Goal: Task Accomplishment & Management: Use online tool/utility

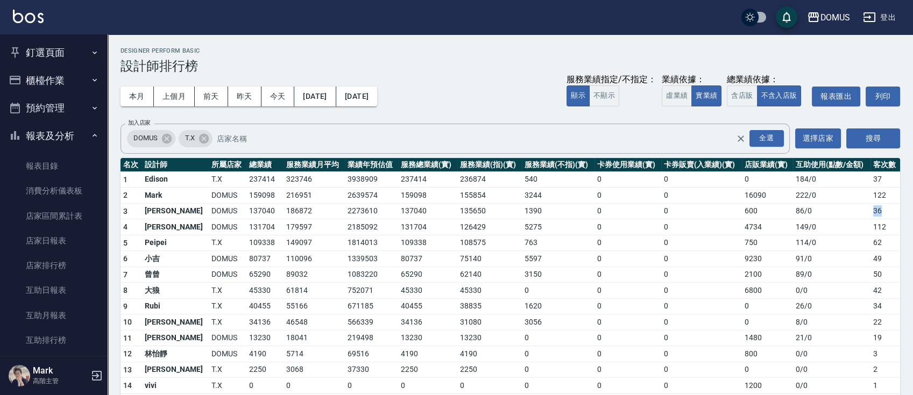
click at [26, 47] on button "釘選頁面" at bounding box center [53, 53] width 99 height 28
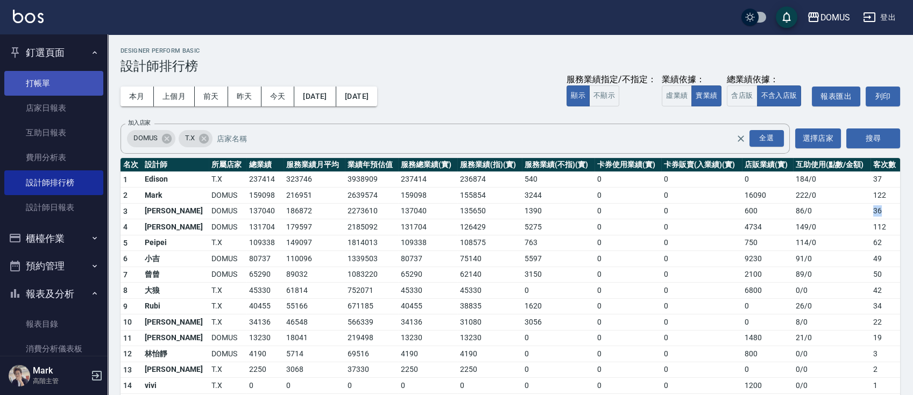
click at [32, 76] on link "打帳單" at bounding box center [53, 83] width 99 height 25
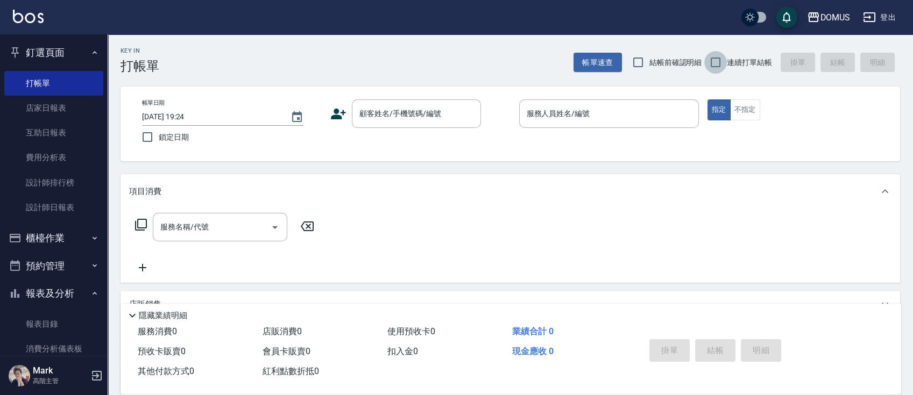
click at [714, 54] on input "連續打單結帳" at bounding box center [715, 62] width 23 height 23
checkbox input "true"
click at [375, 123] on input "顧客姓名/手機號碼/編號" at bounding box center [408, 113] width 103 height 19
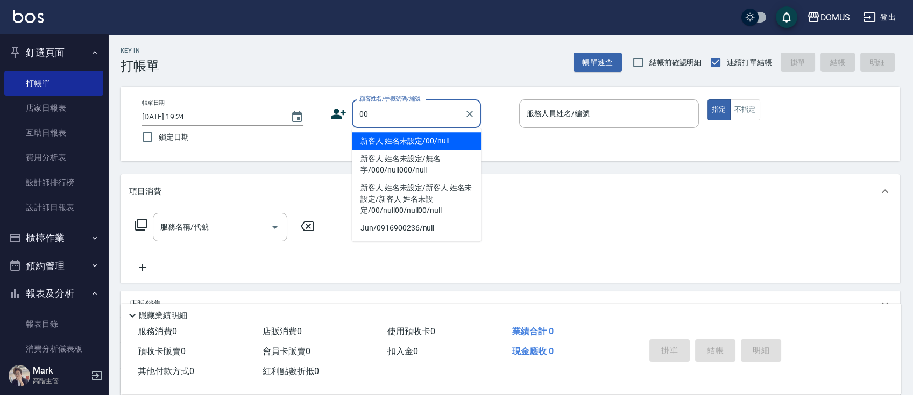
type input "新客人 姓名未設定/00/null"
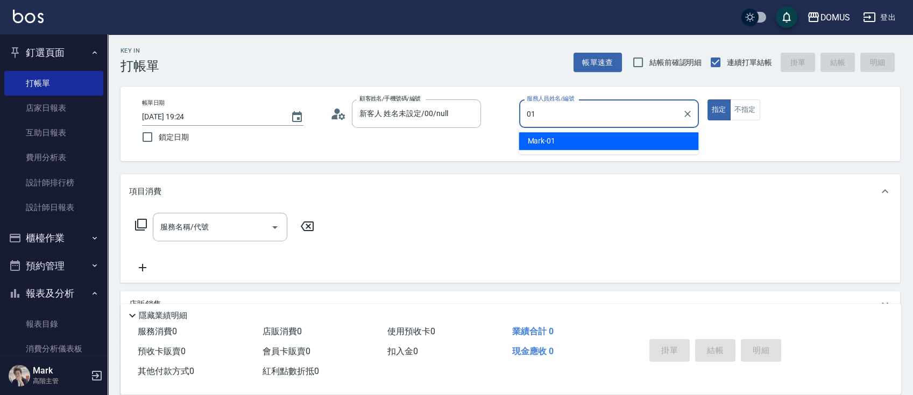
type input "Mark-01"
type button "true"
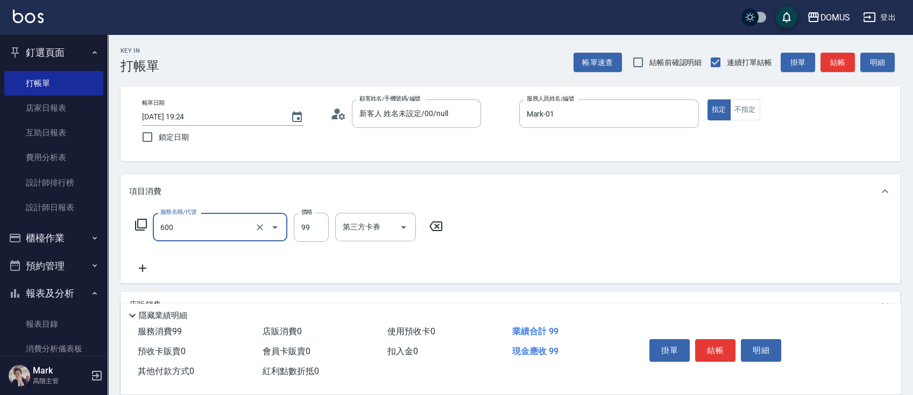
type input "瞬間護髮(600)"
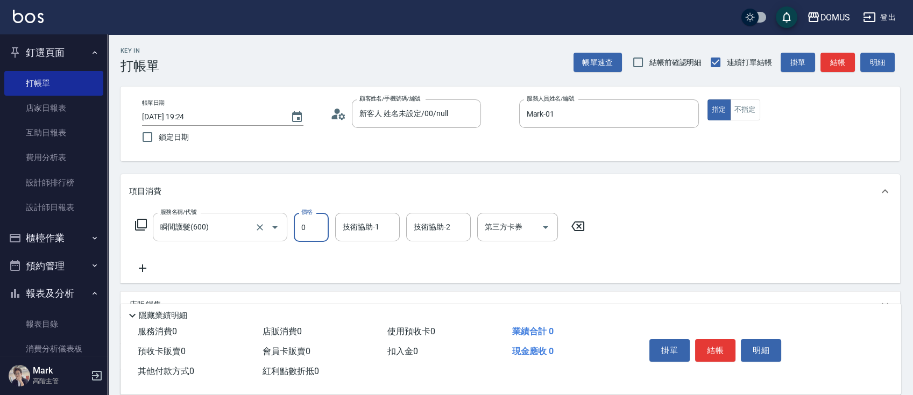
type input "0"
click at [235, 227] on input "瞬間護髮(600)" at bounding box center [205, 227] width 95 height 19
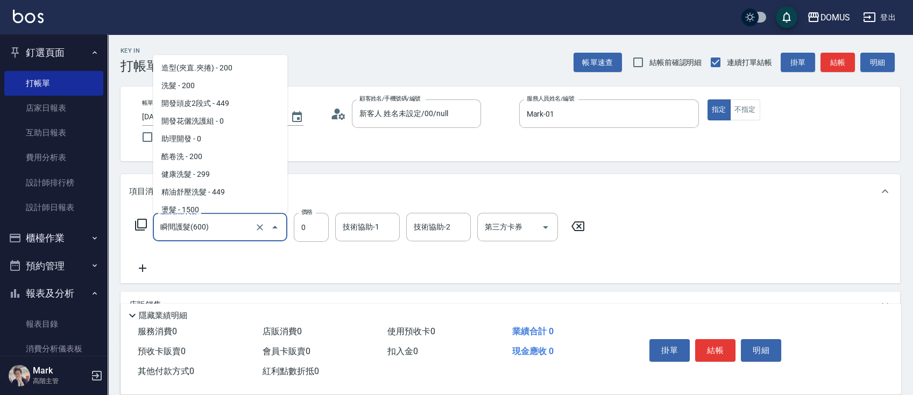
scroll to position [237, 0]
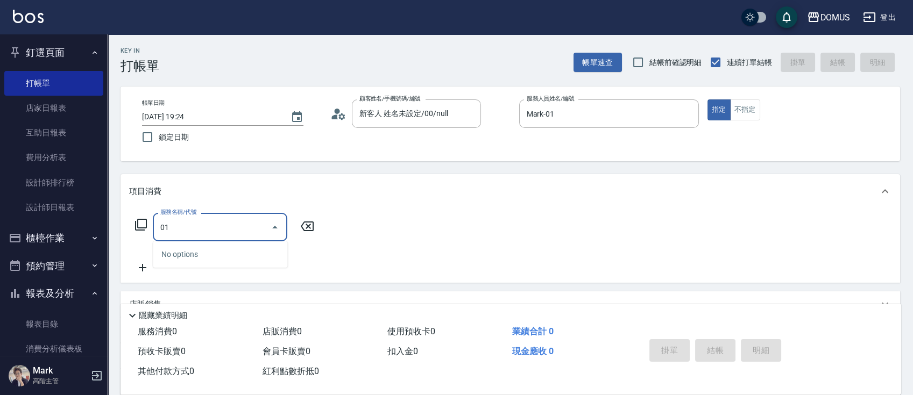
type input "0"
type input "401"
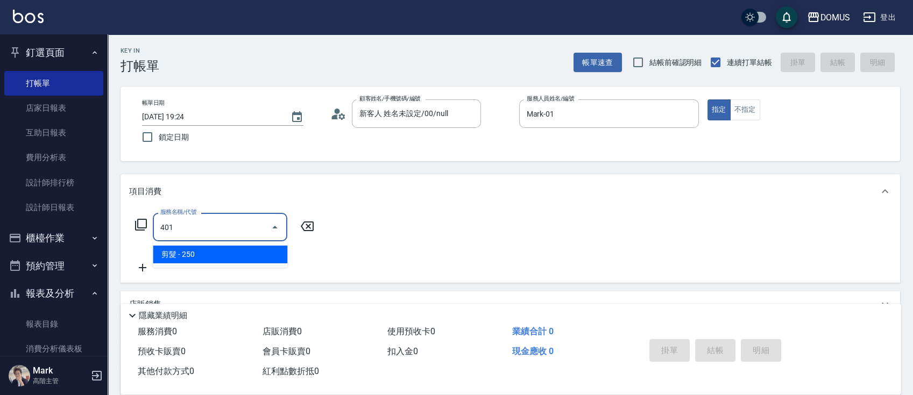
type input "20"
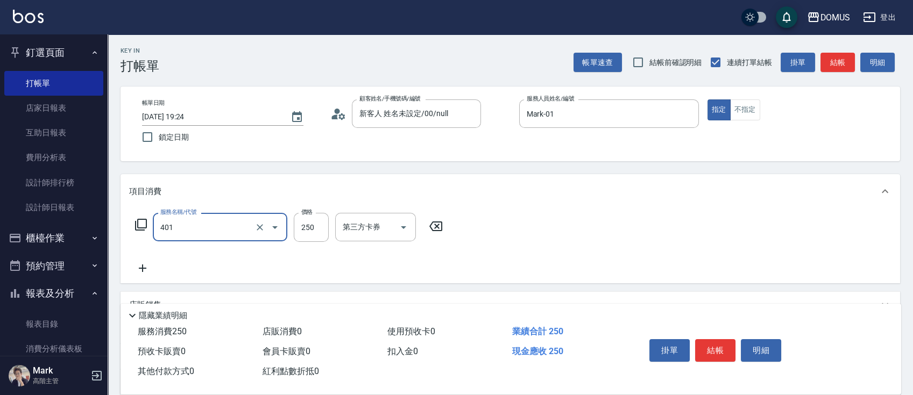
type input "剪髮(401)"
type input "6"
type input "0"
type input "60"
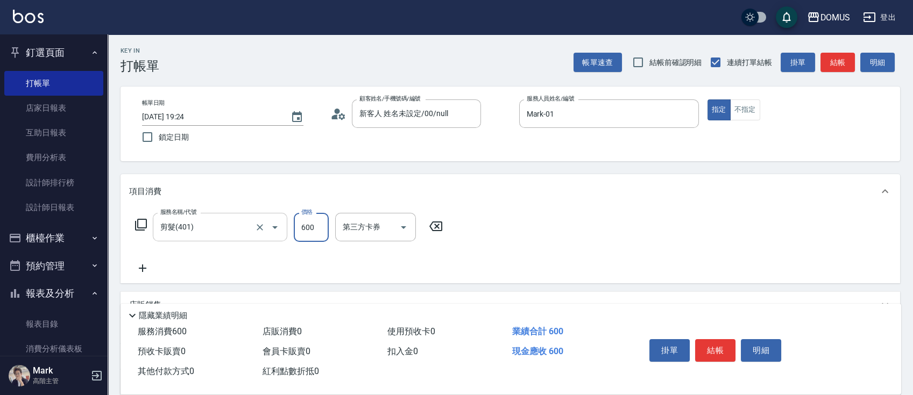
type input "600"
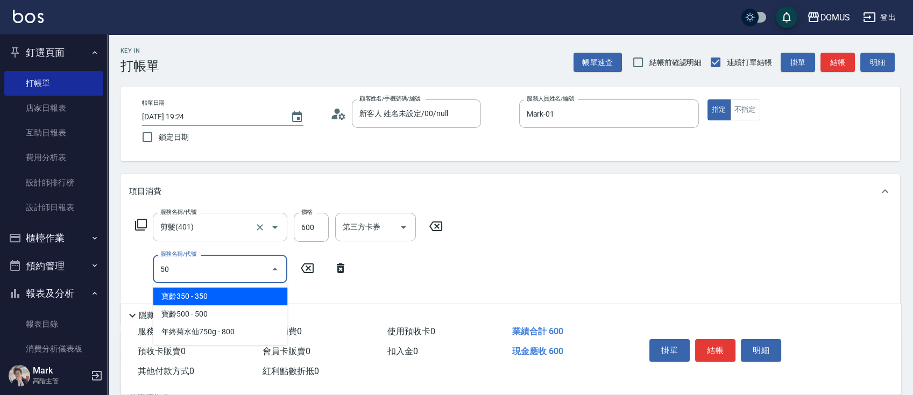
type input "501"
type input "160"
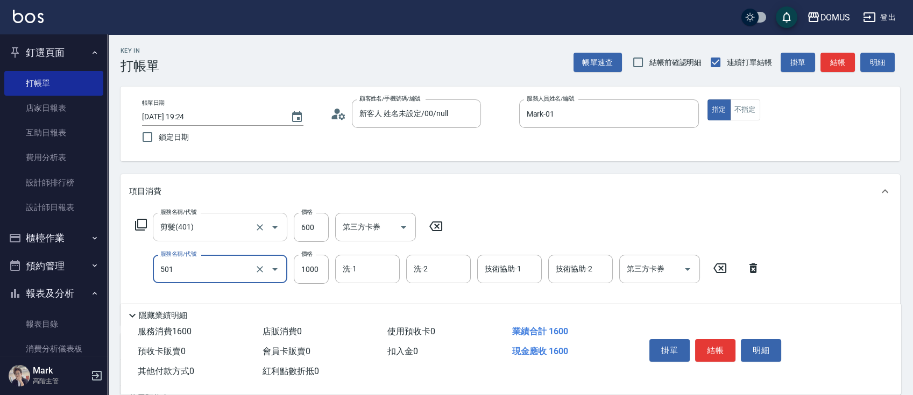
type input "染髮(501)"
type input "60"
type input "15"
type input "70"
type input "150"
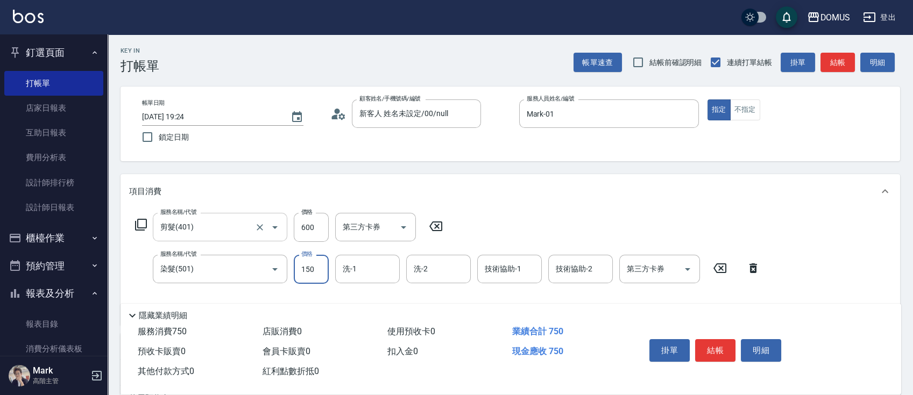
type input "210"
type input "1500"
type input "[PERSON_NAME]-34"
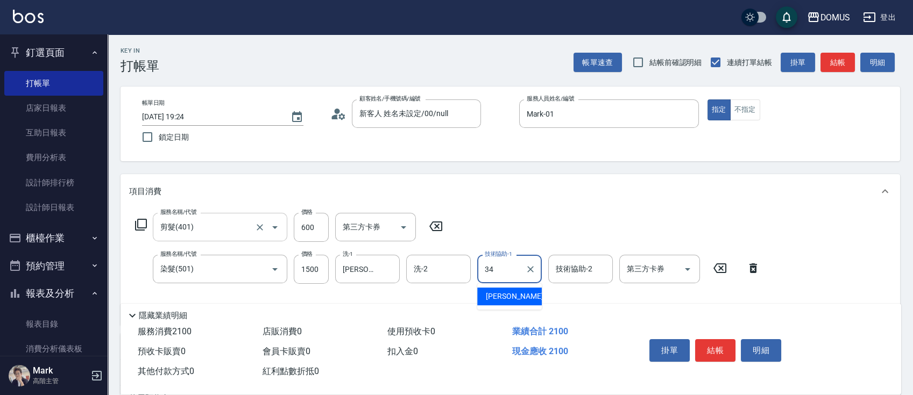
type input "[PERSON_NAME]-34"
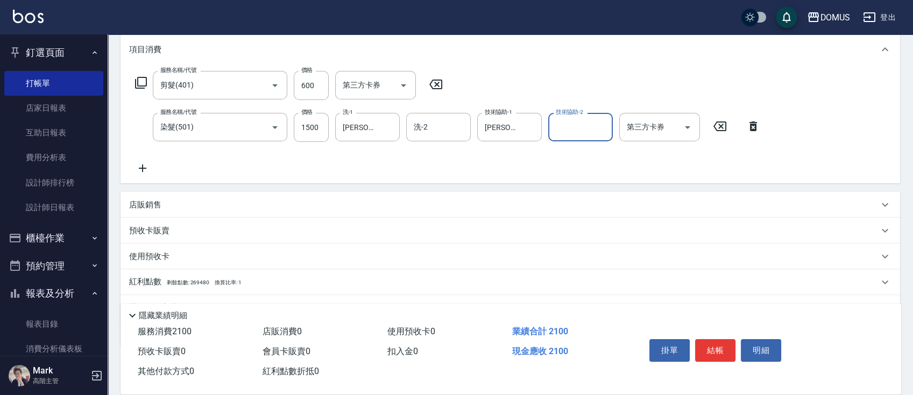
scroll to position [143, 0]
click at [287, 204] on div "店販銷售" at bounding box center [503, 203] width 749 height 11
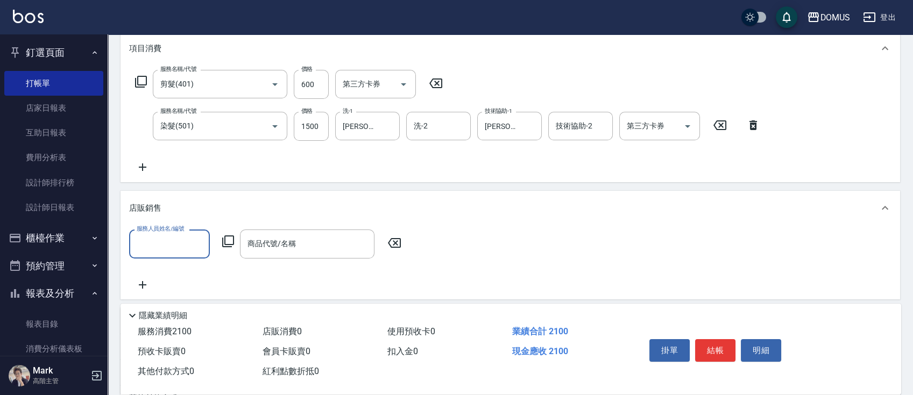
scroll to position [0, 0]
click at [287, 201] on div "店販銷售" at bounding box center [509, 208] width 779 height 34
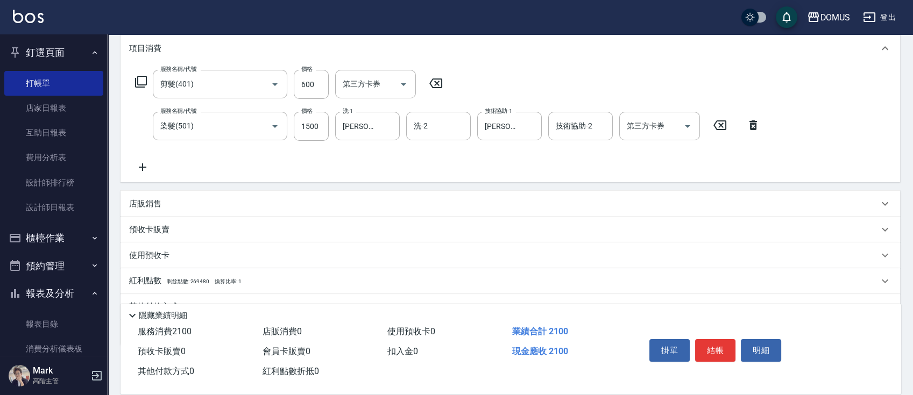
click at [288, 203] on div "店販銷售" at bounding box center [503, 203] width 749 height 11
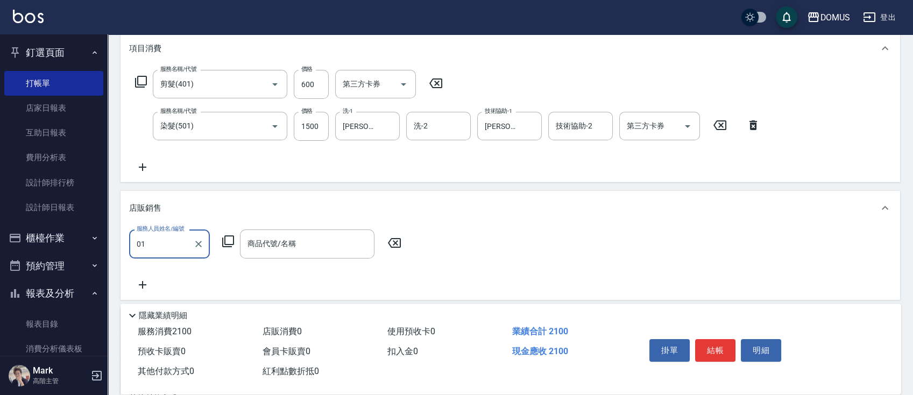
type input "Mark-01"
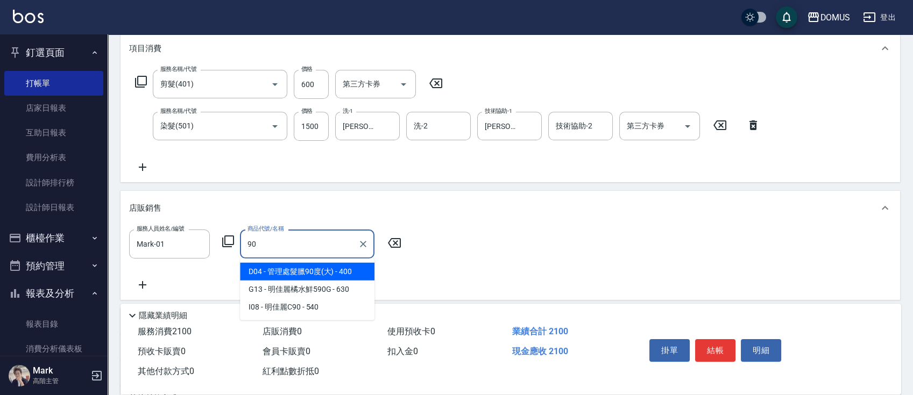
type input "管理處髮臘90度(大)"
type input "250"
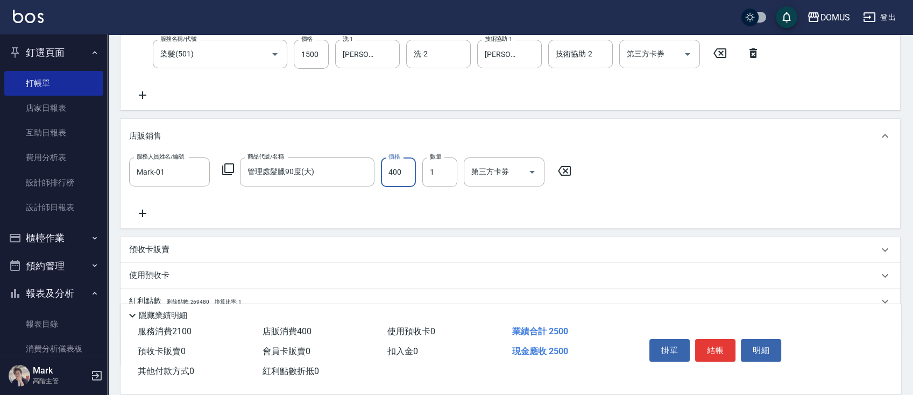
scroll to position [287, 0]
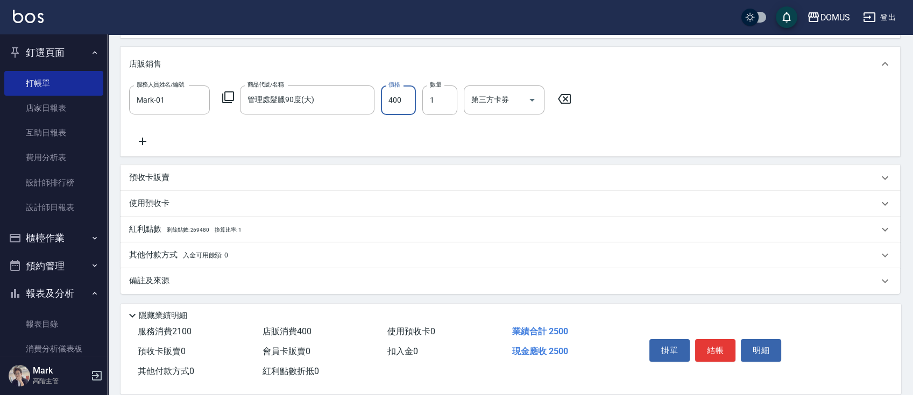
click at [658, 139] on div "服務人員姓名/編號 Mark-01 服務人員姓名/編號 商品代號/名稱 管理處髮臘90度(大) 商品代號/名稱 價格 400 價格 數量 1 數量 第三方卡券…" at bounding box center [510, 117] width 762 height 62
click at [389, 250] on div "其他付款方式 入金可用餘額: 0" at bounding box center [503, 256] width 749 height 12
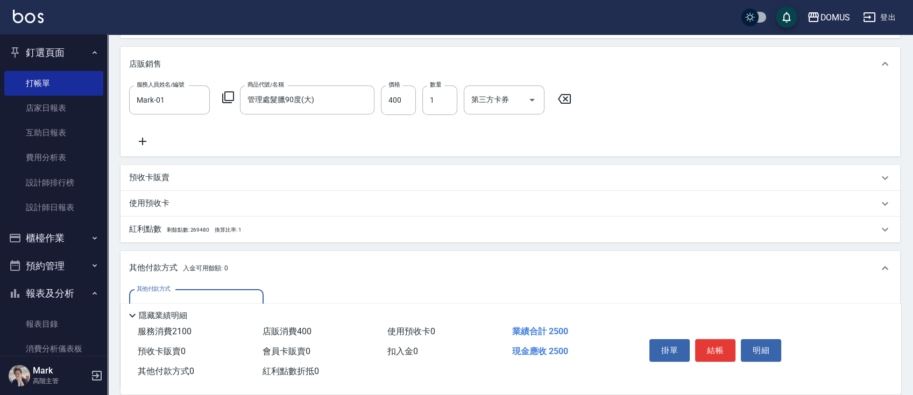
scroll to position [0, 0]
click at [162, 293] on div "其他付款方式" at bounding box center [196, 304] width 134 height 29
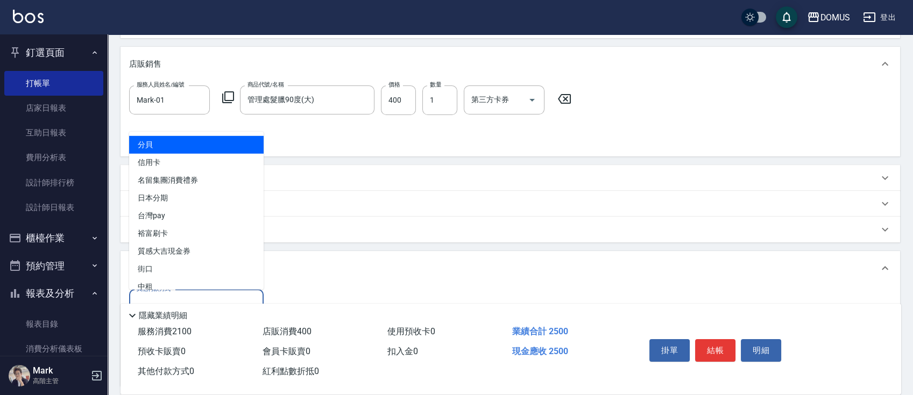
type input "分貝"
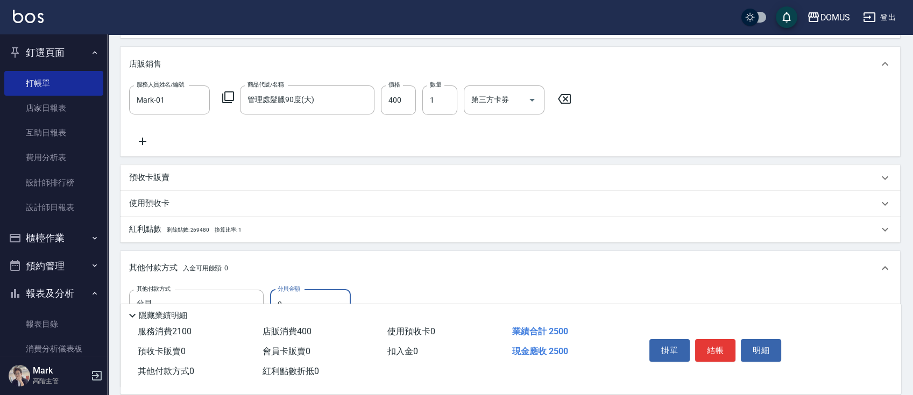
type input "240"
type input "0"
type input "240"
type input "25"
type input "220"
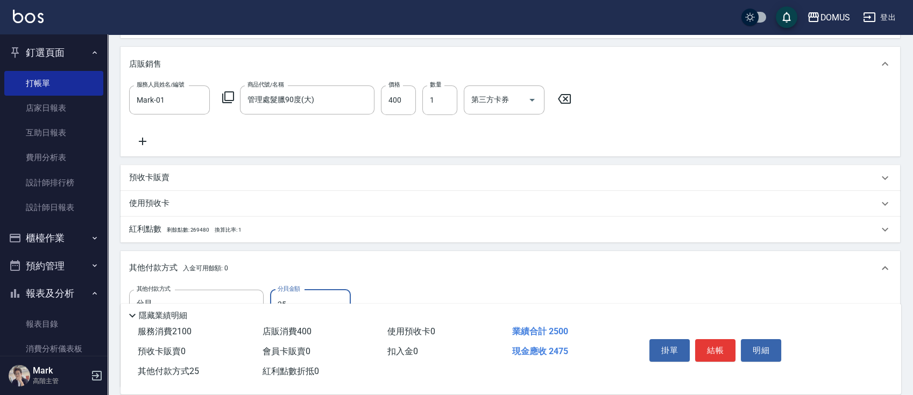
type input "250"
type input "0"
type input "2500"
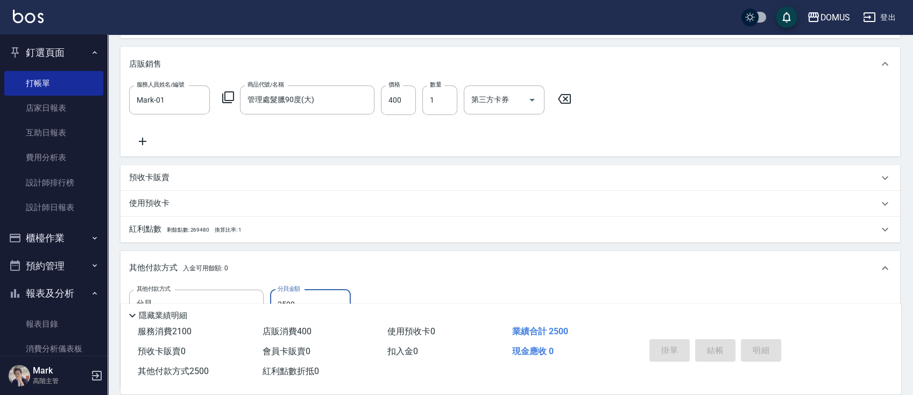
type input "[DATE] 19:25"
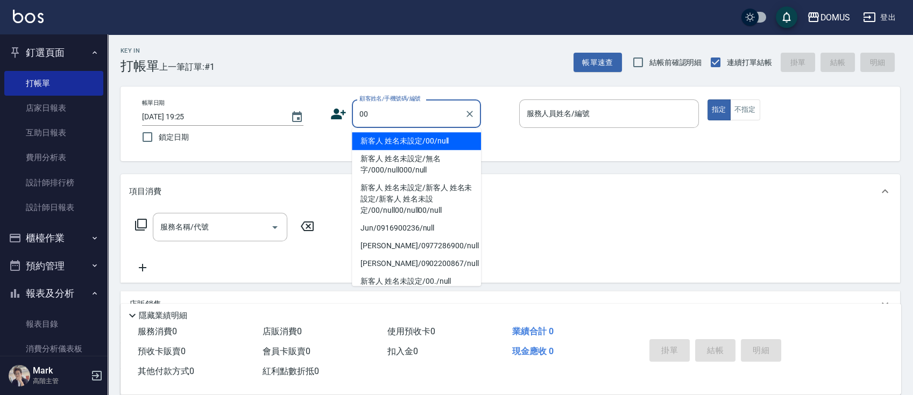
type input "新客人 姓名未設定/00/null"
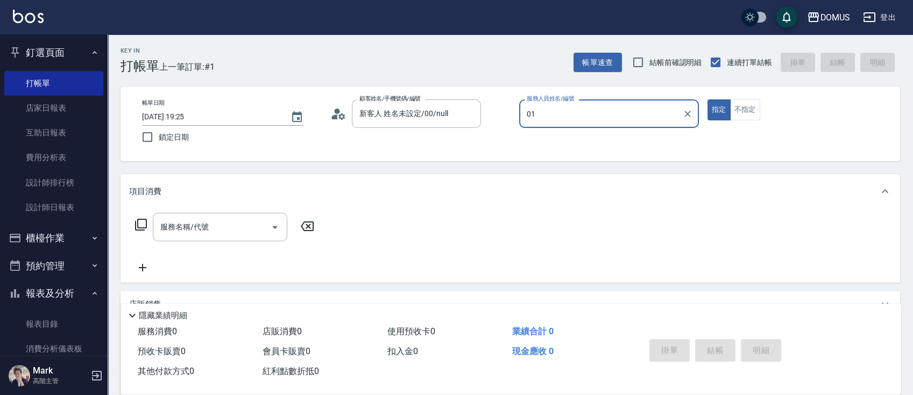
type input "Mark-01"
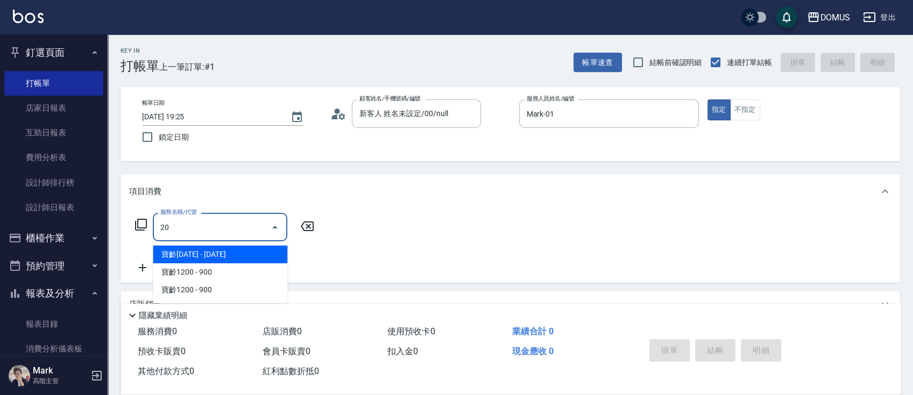
type input "206"
type input "20"
type input "健康洗髮(206)"
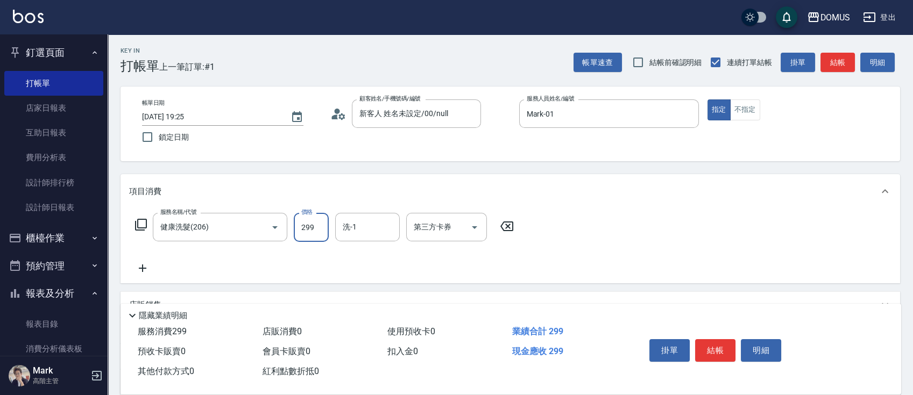
type input "0"
type input "30"
type input "300"
type input "[PERSON_NAME]-34"
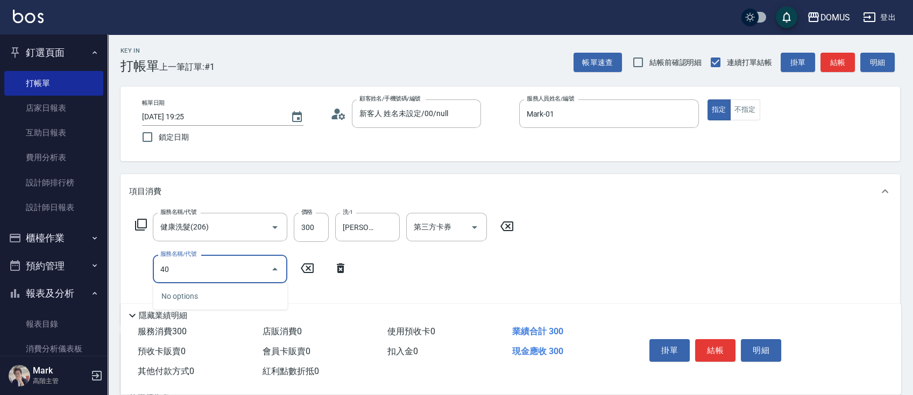
type input "401"
type input "50"
type input "剪髮(401)"
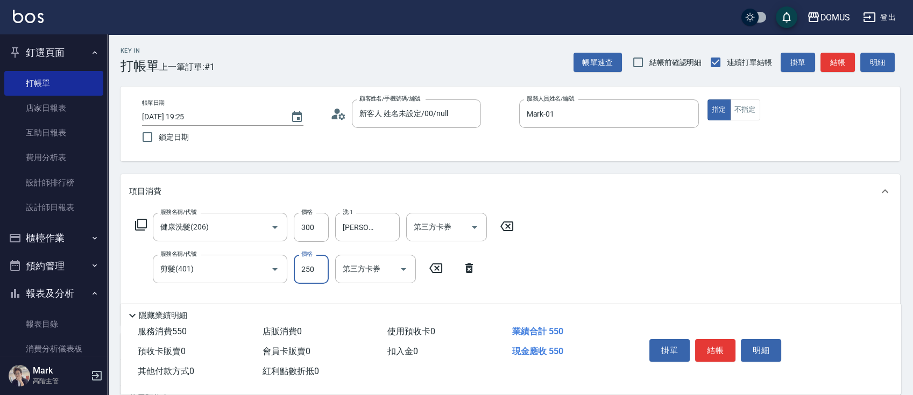
type input "4"
type input "30"
type input "40"
type input "70"
type input "400"
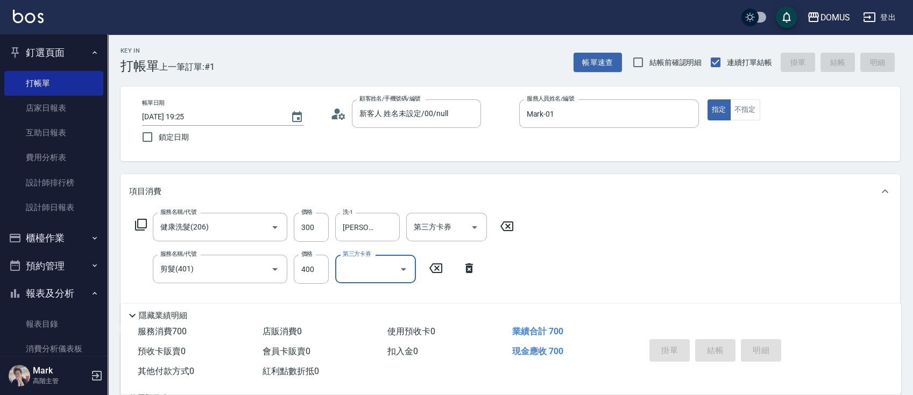
type input "[DATE] 19:26"
type input "0"
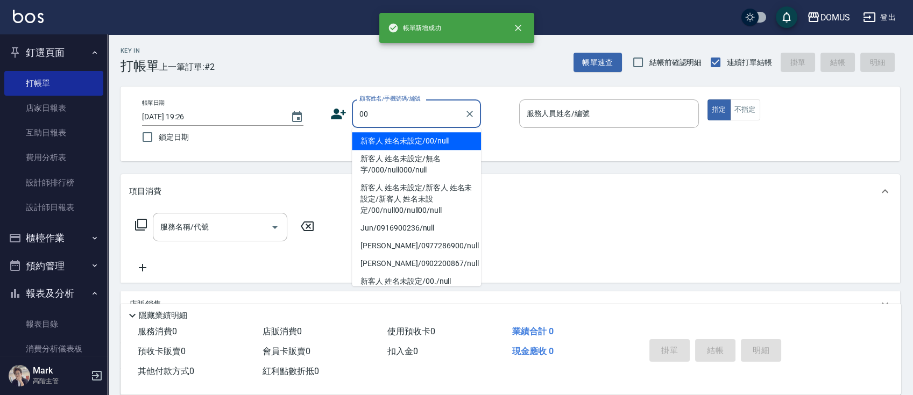
type input "00"
type input "0"
type input "新客人 姓名未設定/00/null"
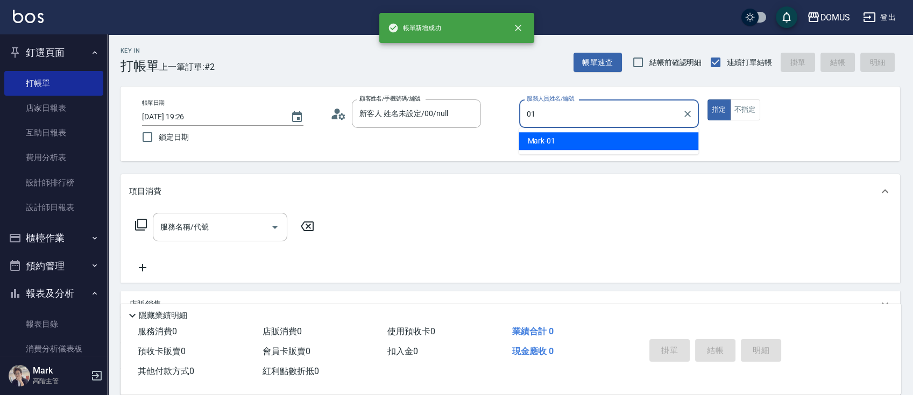
type input "Mark-01"
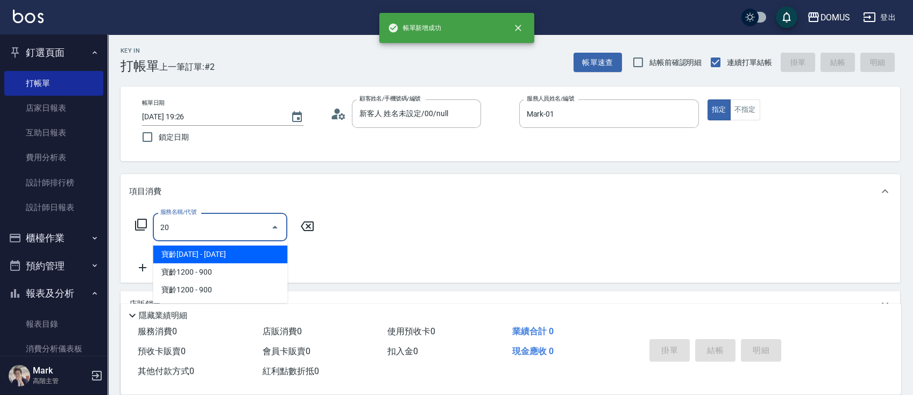
type input "206"
type input "20"
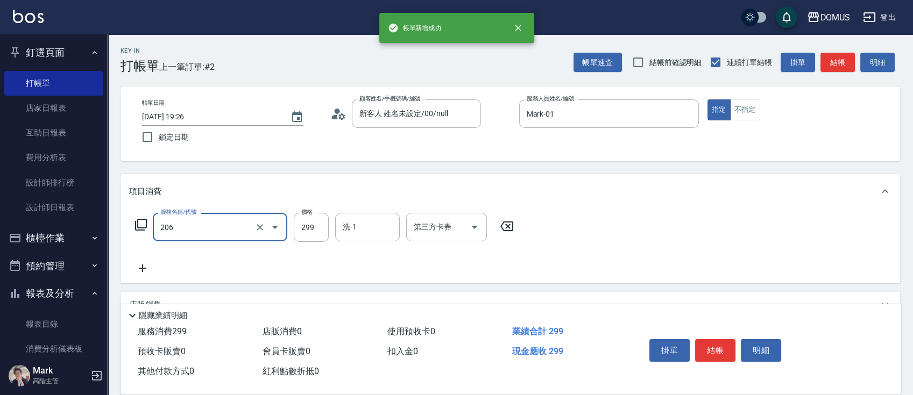
type input "健康洗髮(206)"
type input "0"
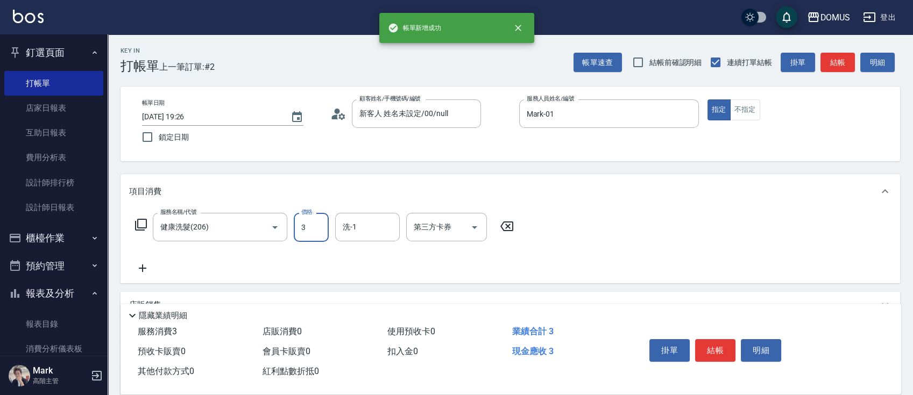
type input "30"
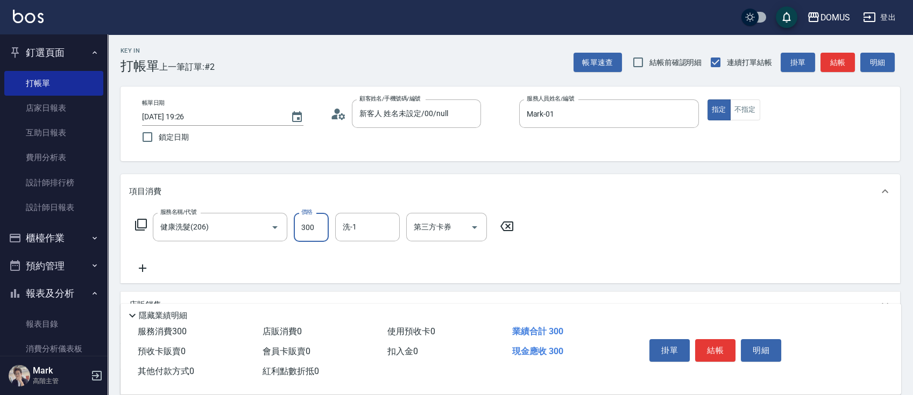
type input "300"
type input "[PERSON_NAME]-34"
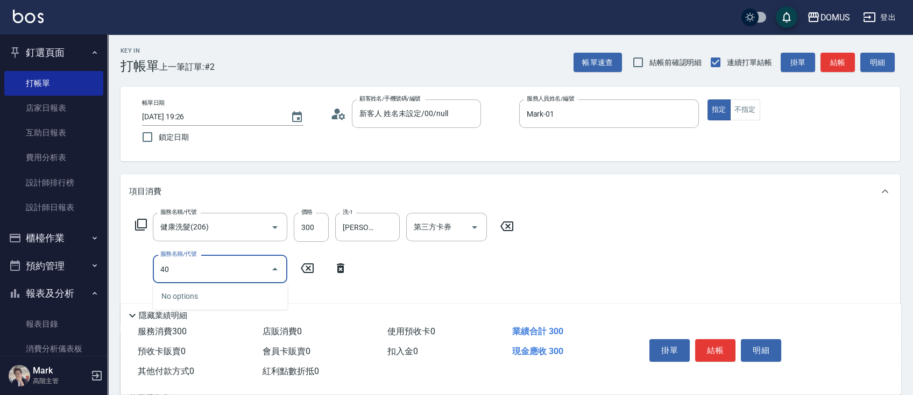
type input "401"
type input "50"
type input "剪髮(401)"
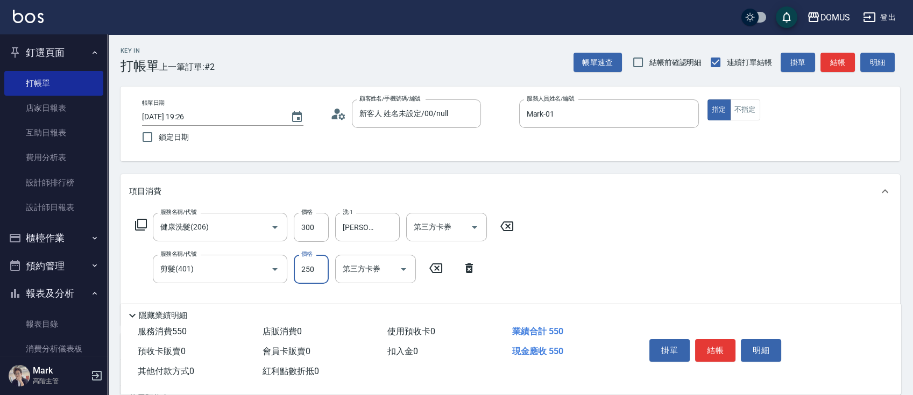
type input "5"
type input "30"
type input "50"
type input "80"
type input "500"
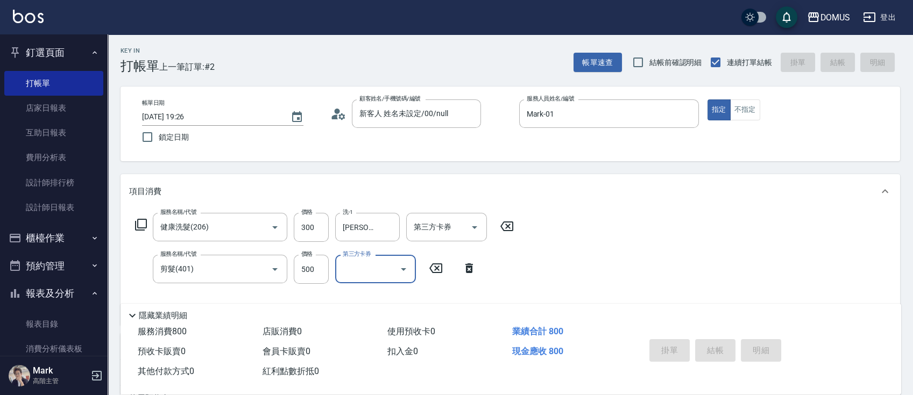
type input "0"
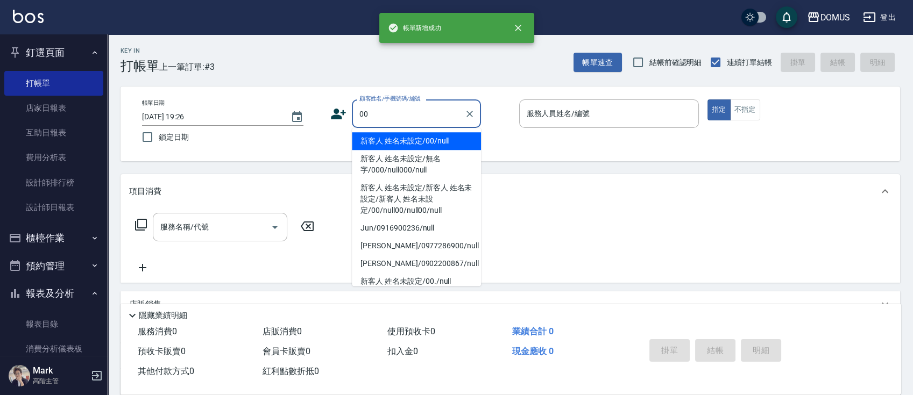
type input "新客人 姓名未設定/00/null"
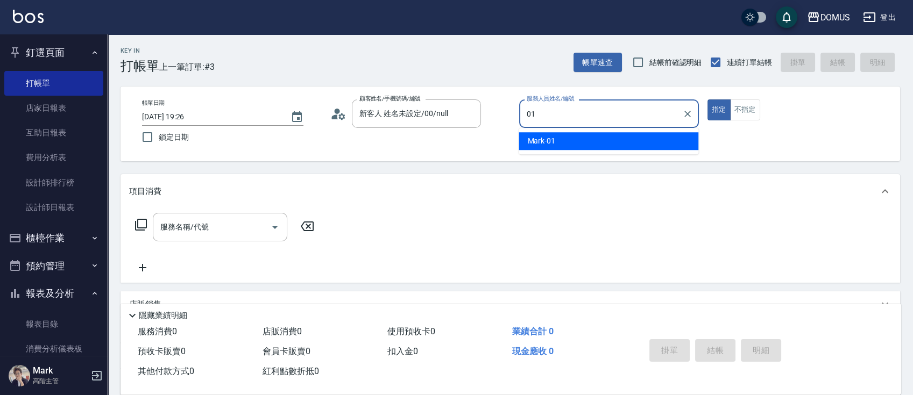
type input "Mark-01"
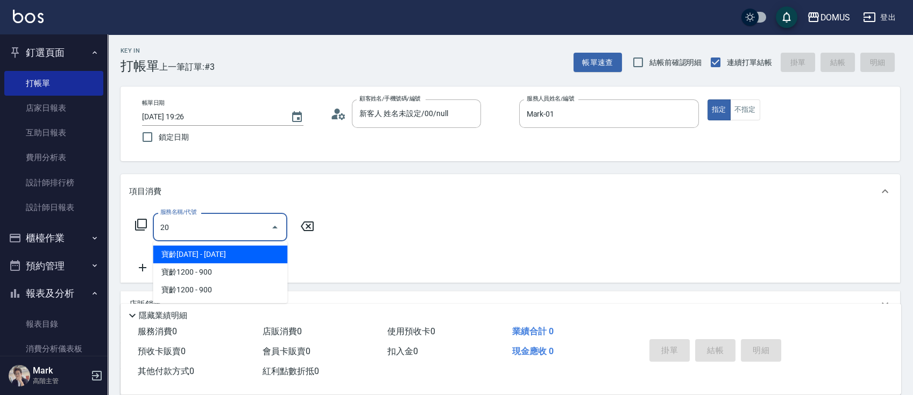
type input "206"
type input "20"
type input "健康洗髮(206)"
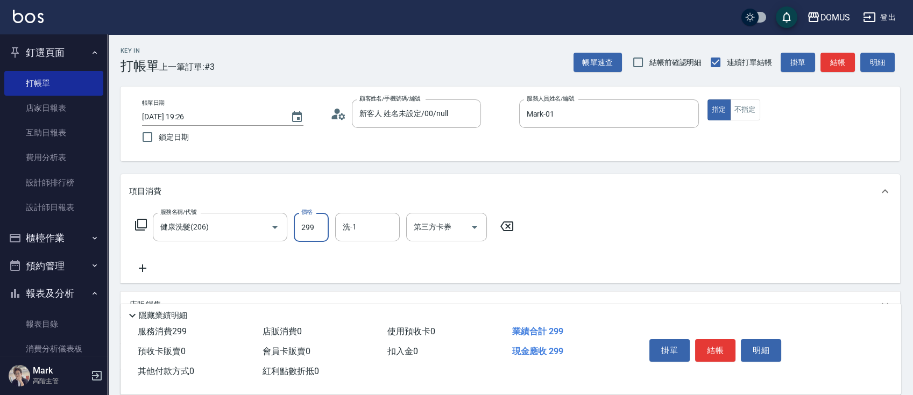
type input "0"
type input "30"
type input "300"
type input "[PERSON_NAME]-34"
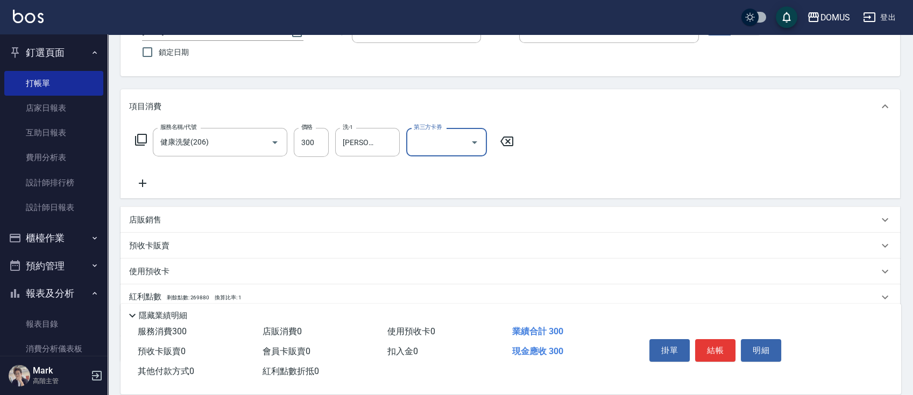
scroll to position [143, 0]
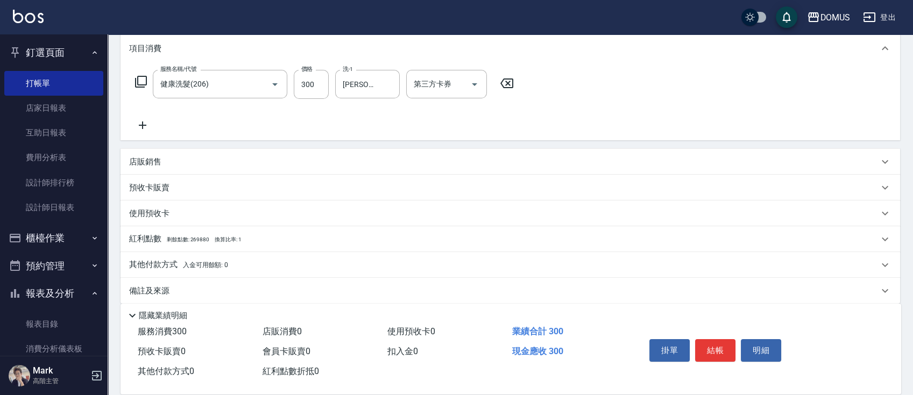
click at [217, 161] on div "店販銷售" at bounding box center [503, 162] width 749 height 11
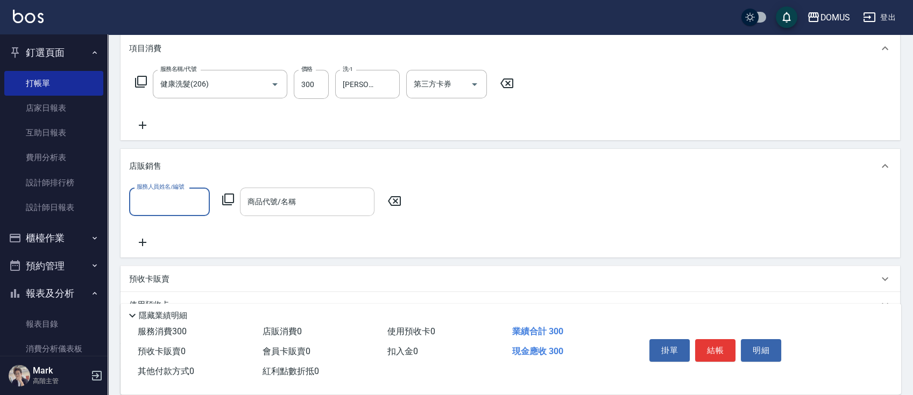
scroll to position [0, 0]
type input "Mark-01"
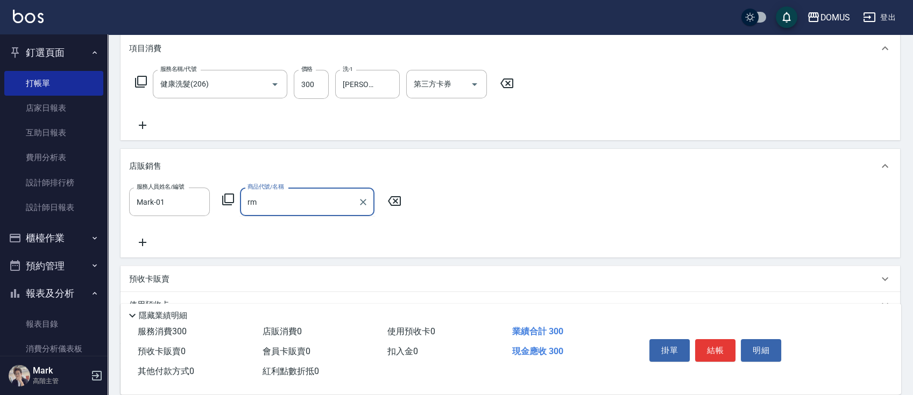
type input "r"
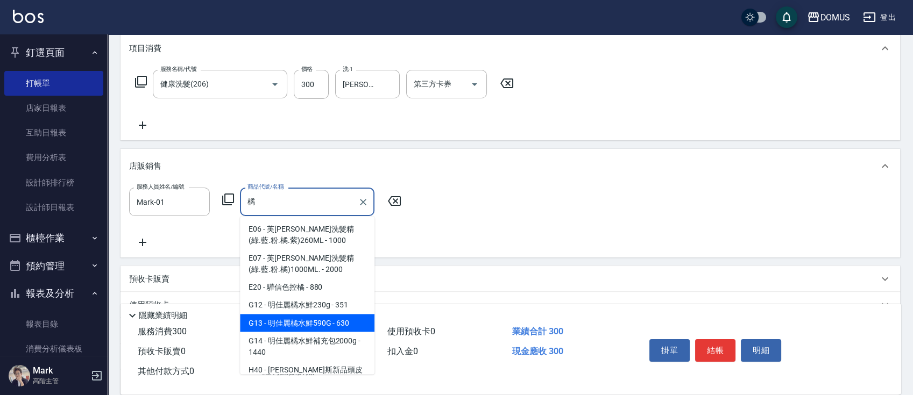
type input "明佳麗橘水鮮590G"
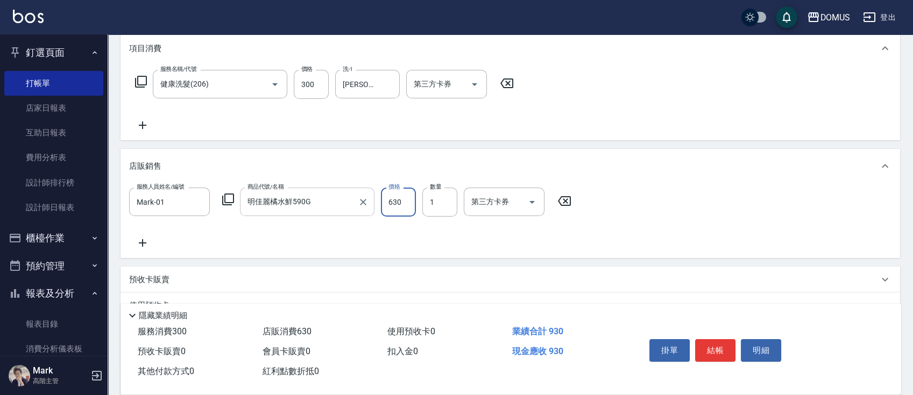
type input "30"
type input "11"
type input "40"
type input "119"
type input "140"
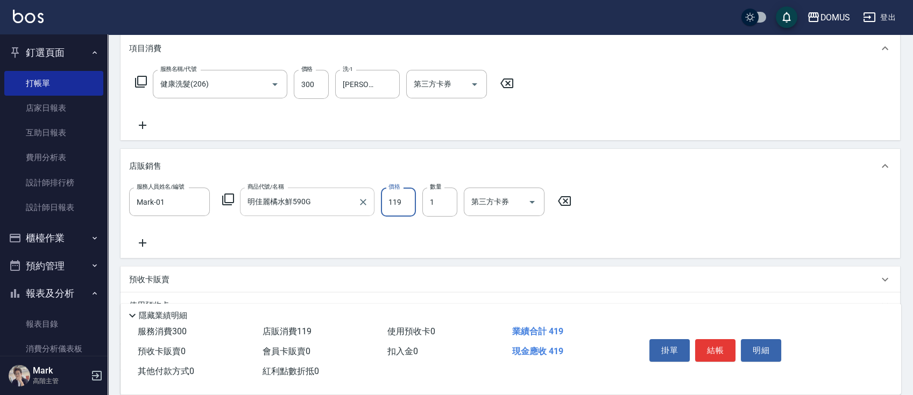
type input "1190"
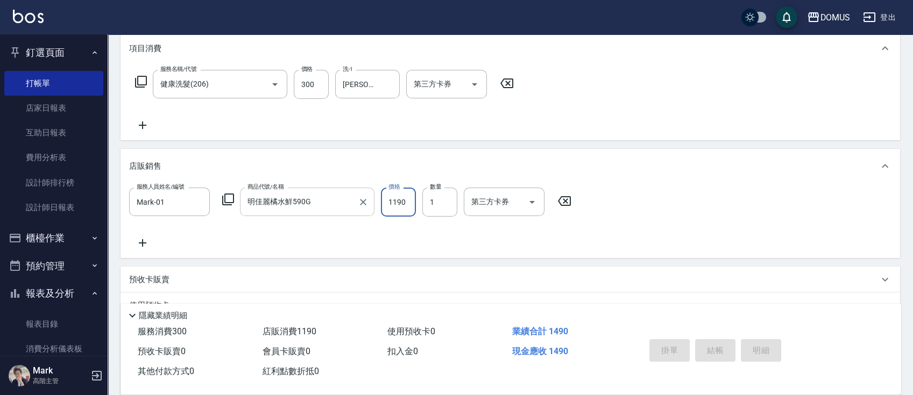
type input "[DATE] 19:27"
type input "0"
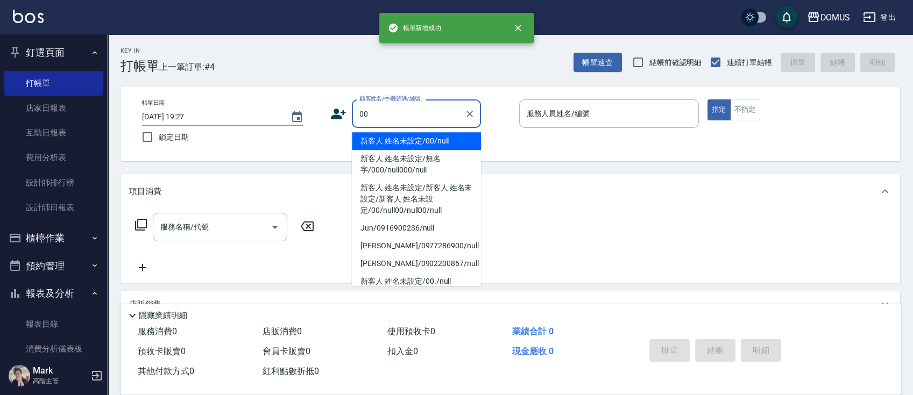
type input "00"
type input "0"
type input "新客人 姓名未設定/00/null"
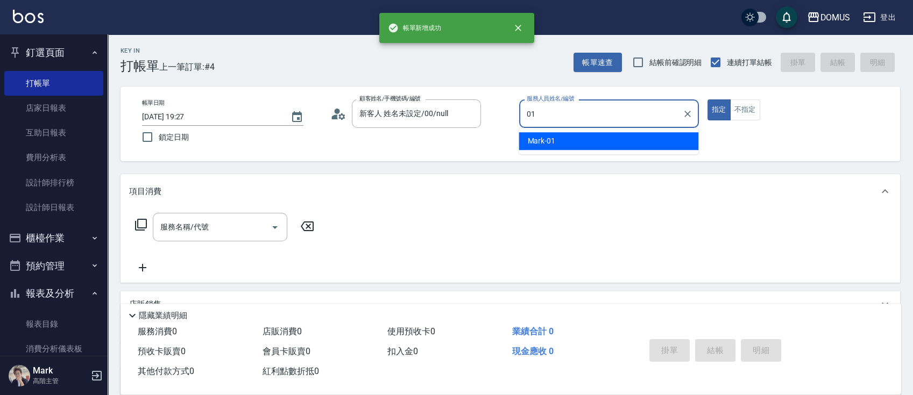
type input "Mark-01"
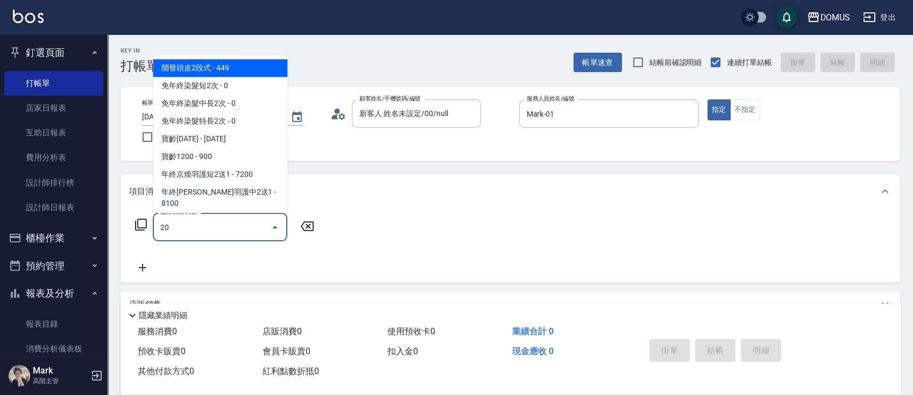
type input "206"
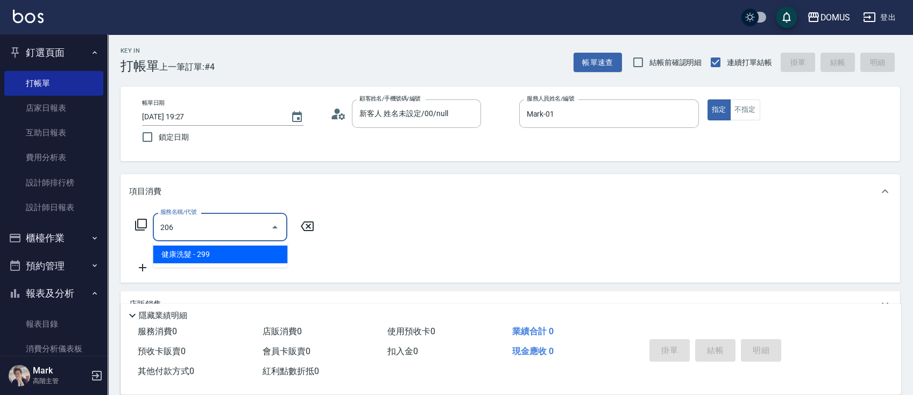
type input "20"
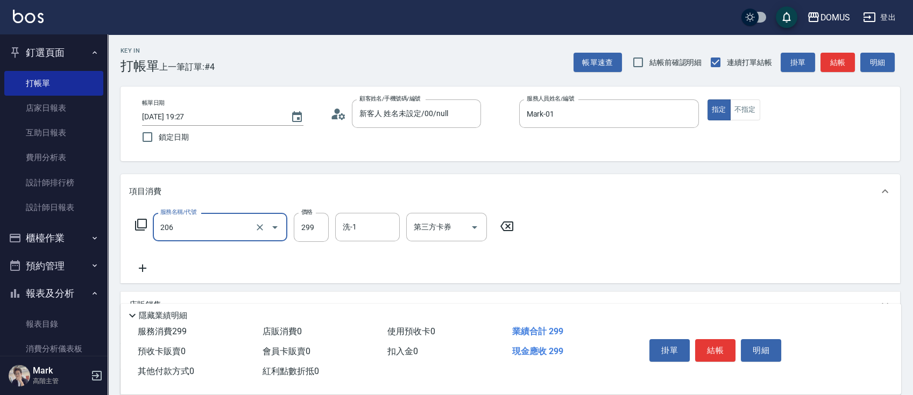
type input "健康洗髮(206)"
type input "3"
type input "0"
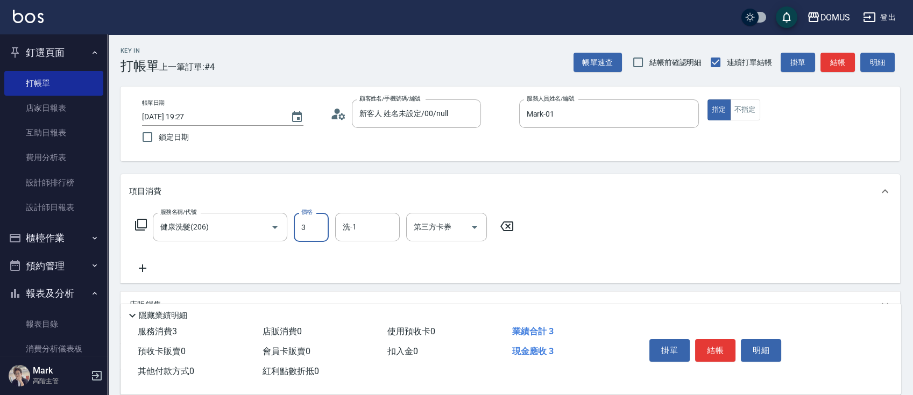
type input "30"
type input "300"
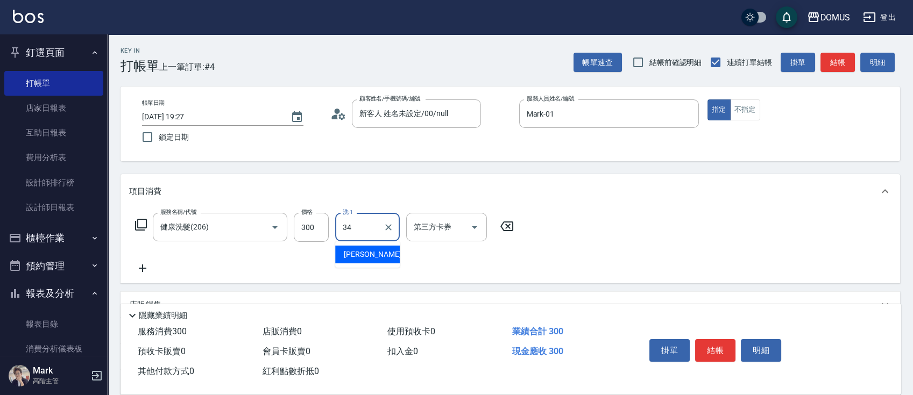
type input "[PERSON_NAME]-34"
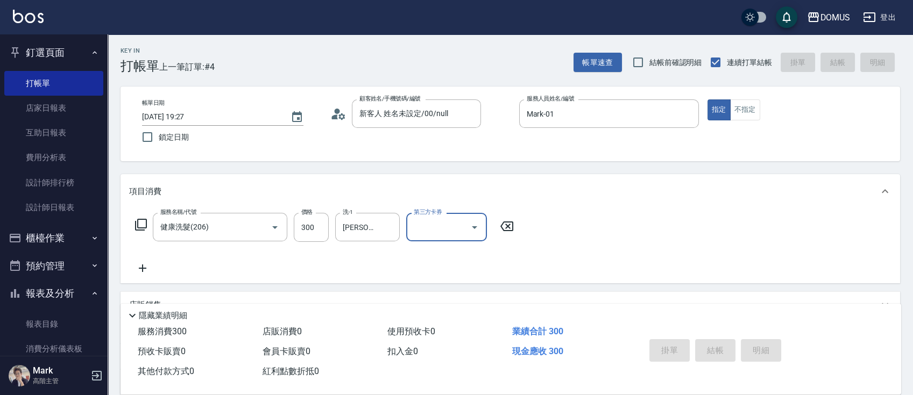
type input "0"
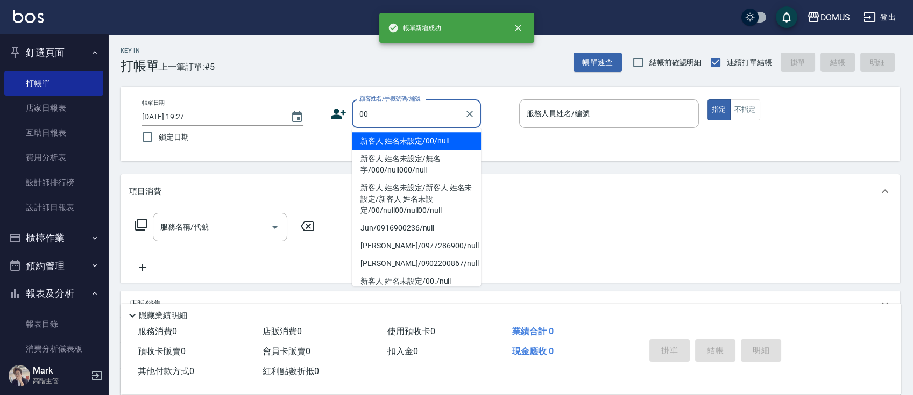
type input "新客人 姓名未設定/00/null"
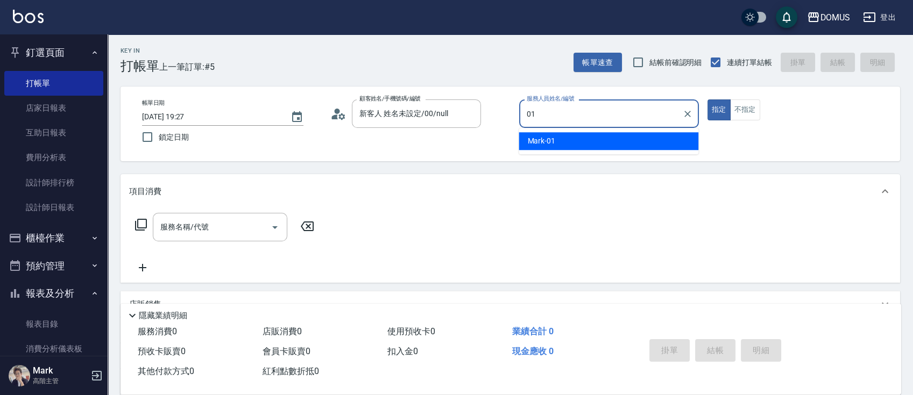
type input "Mark-01"
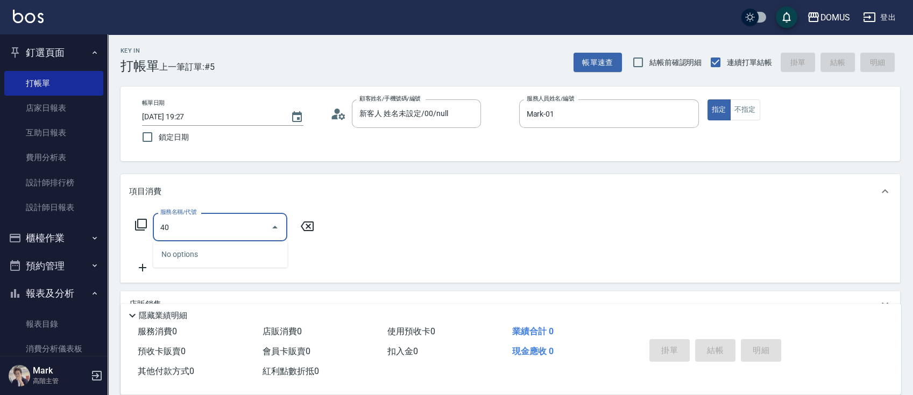
type input "401"
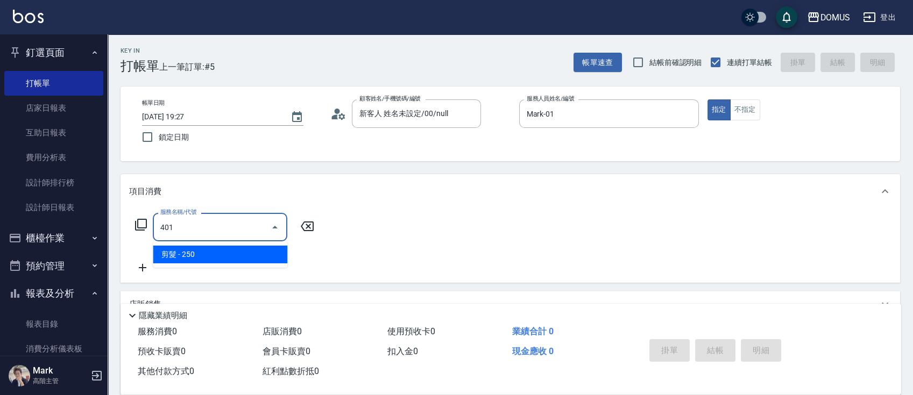
type input "20"
type input "剪髮(401)"
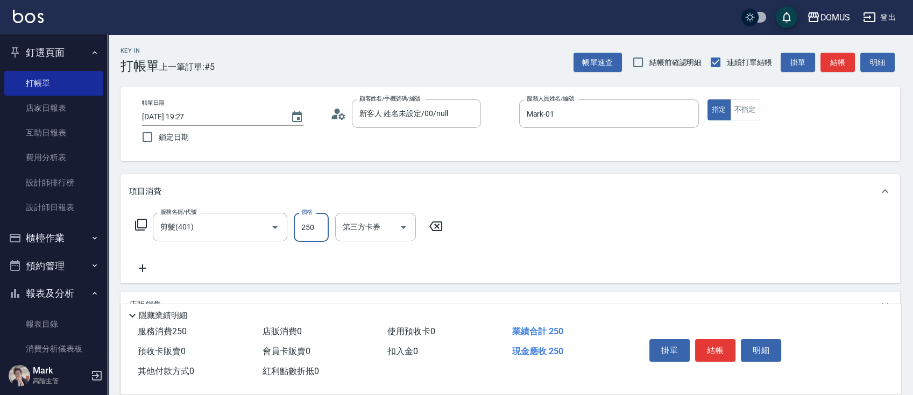
type input "0"
type input "40"
type input "400"
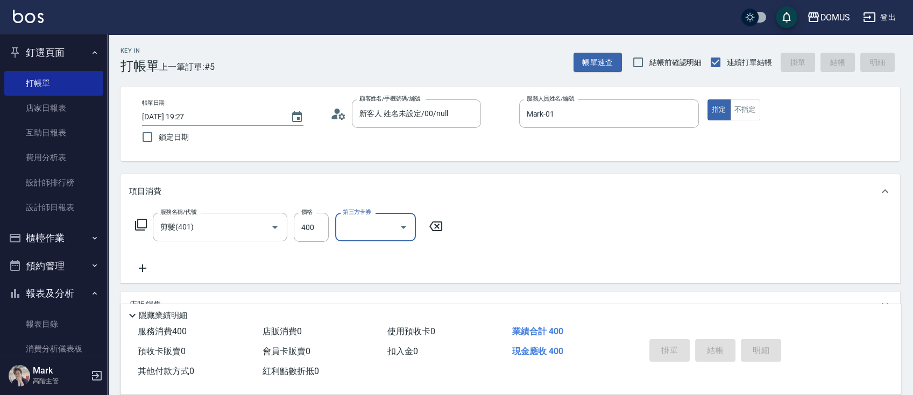
type input "0"
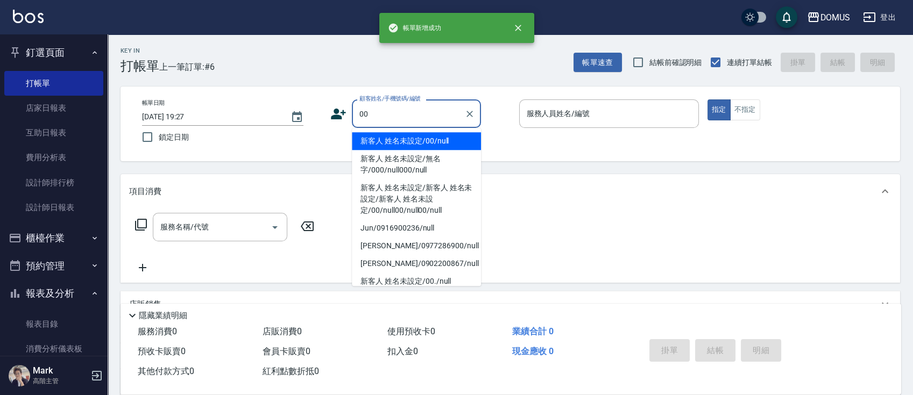
type input "00"
type input "0"
type input "新客人 姓名未設定/00/null"
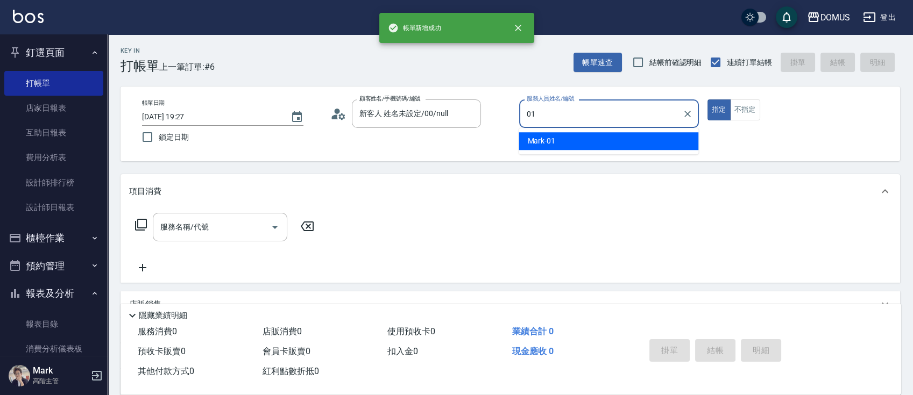
type input "Mark-01"
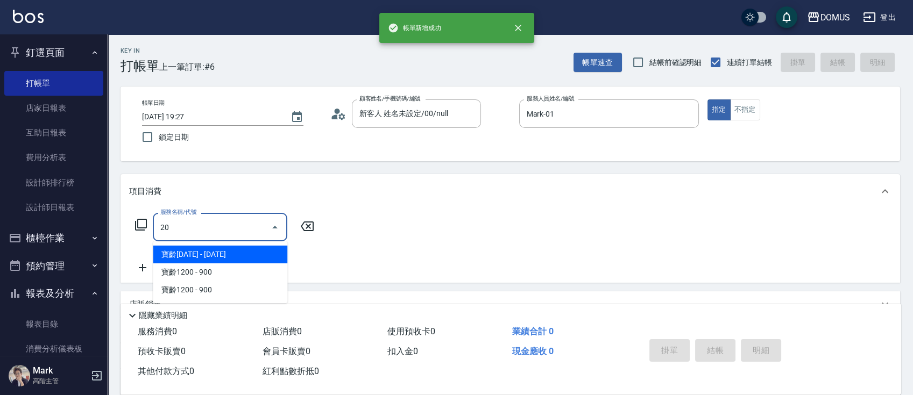
type input "206"
type input "20"
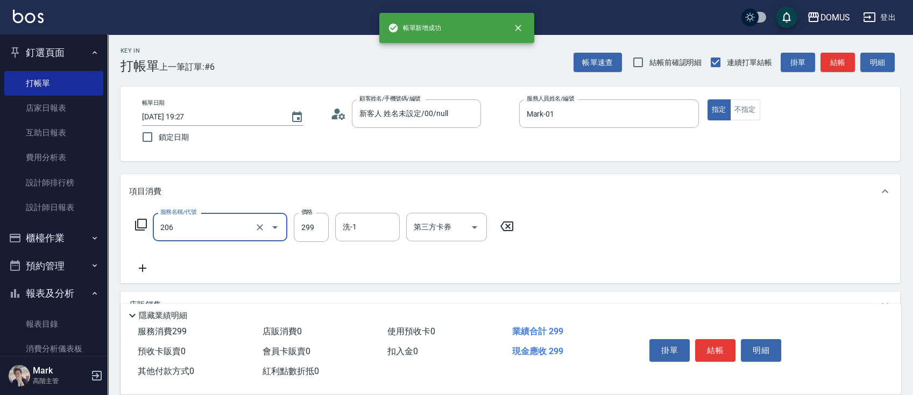
type input "健康洗髮(206)"
type input "0"
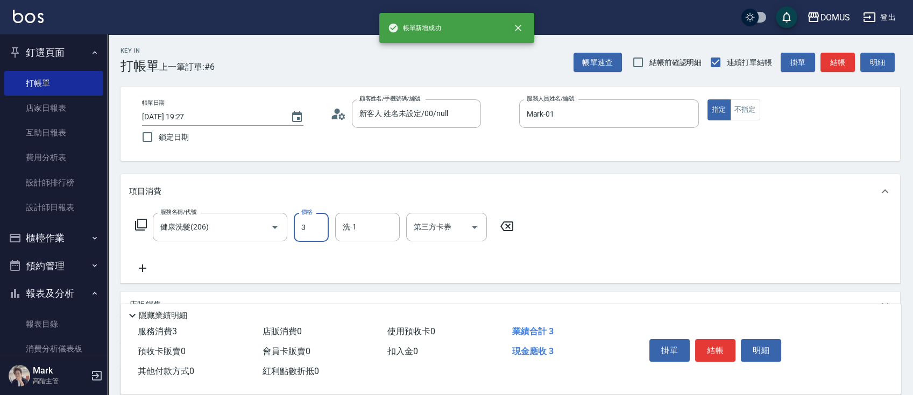
type input "30"
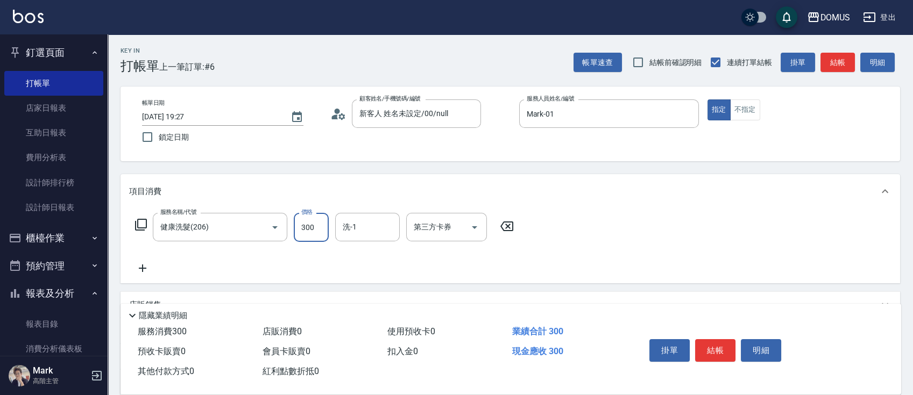
type input "300"
type input "[PERSON_NAME]-34"
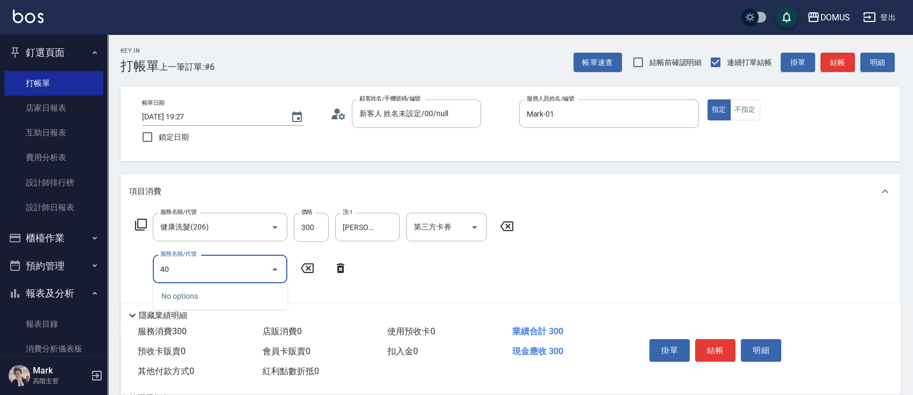
type input "401"
type input "50"
type input "剪髮(401)"
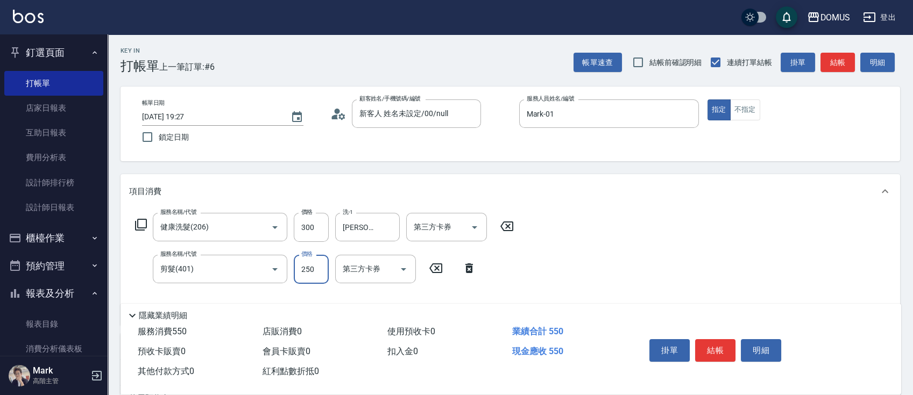
type input "5"
type input "30"
type input "50"
type input "80"
type input "500"
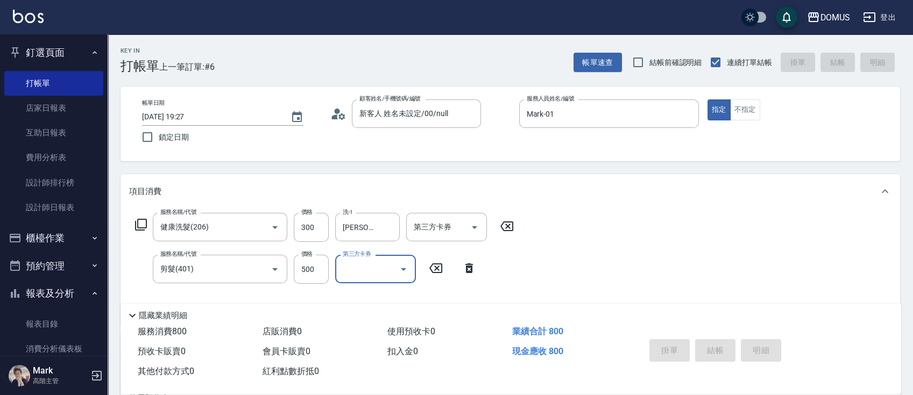
type input "0"
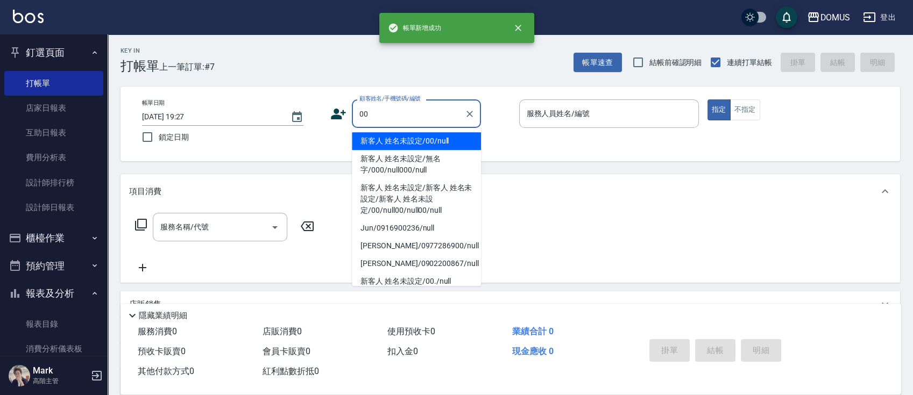
type input "新客人 姓名未設定/00/null"
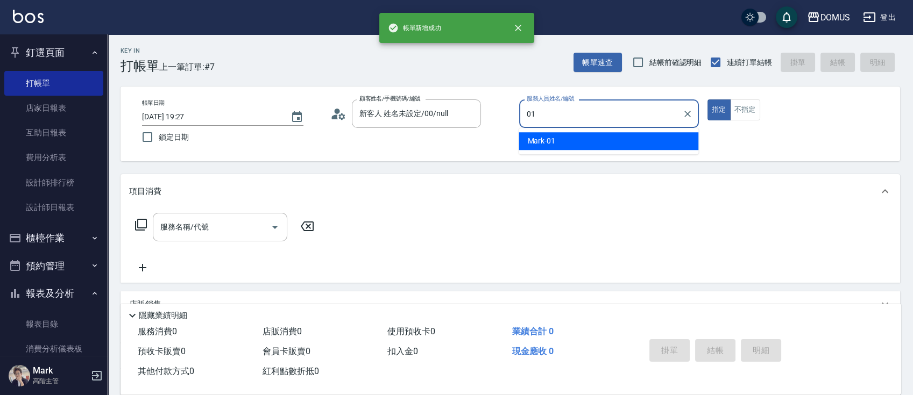
type input "Mark-01"
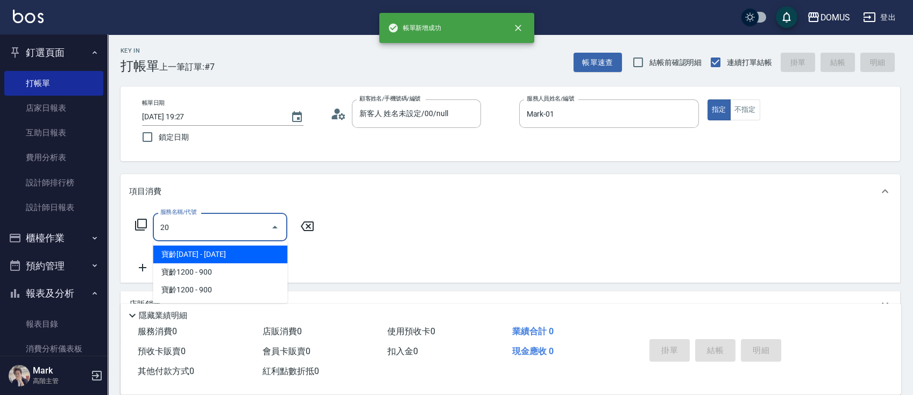
type input "206"
type input "20"
type input "健康洗髮(206)"
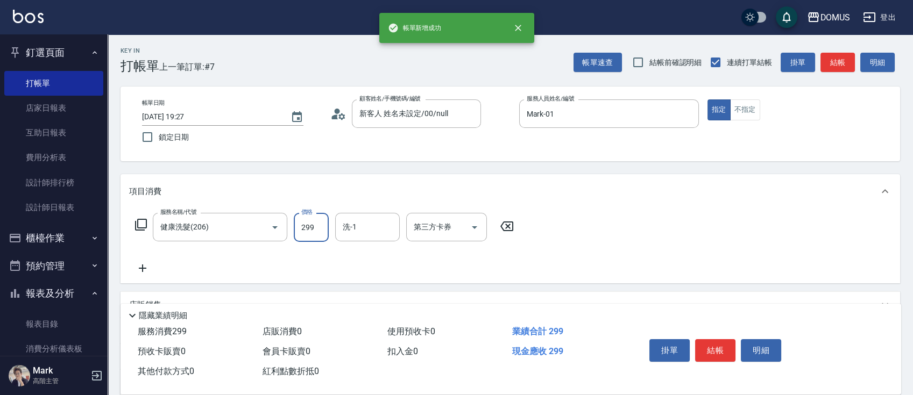
type input "0"
type input "30"
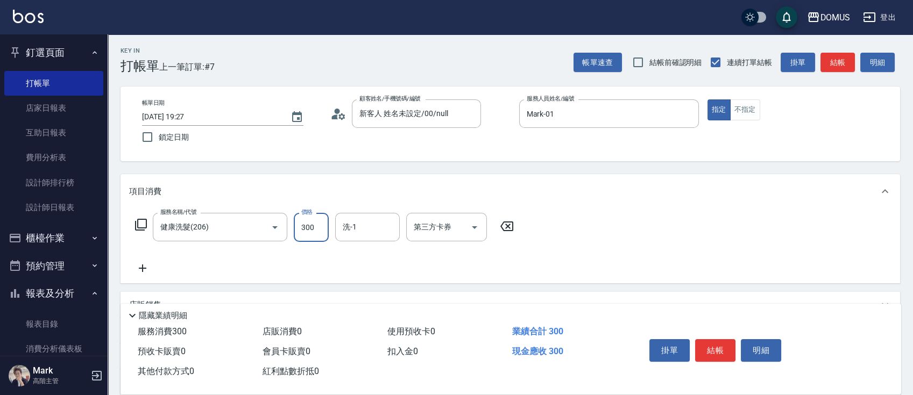
type input "300"
type input "[PERSON_NAME]-34"
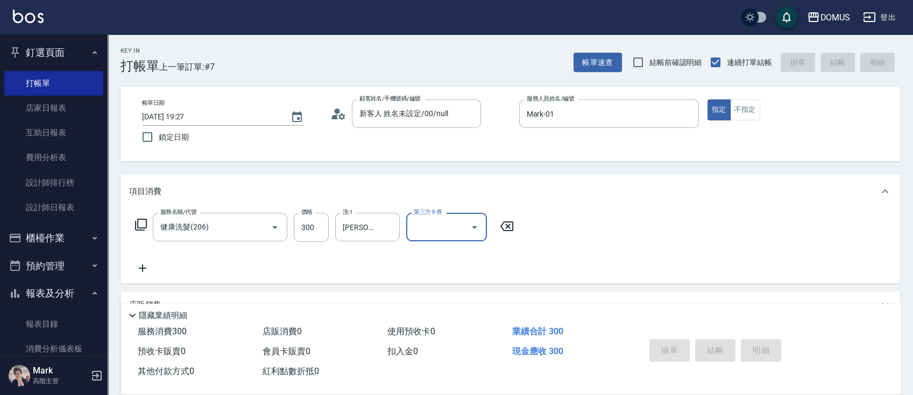
type input "0"
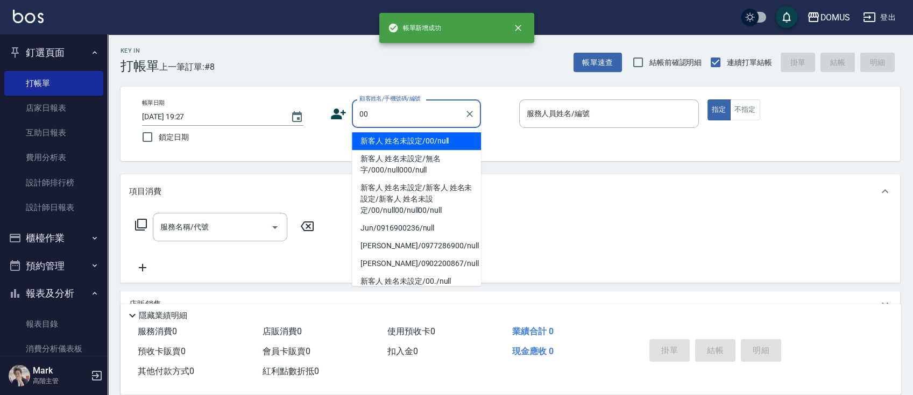
type input "新客人 姓名未設定/00/null"
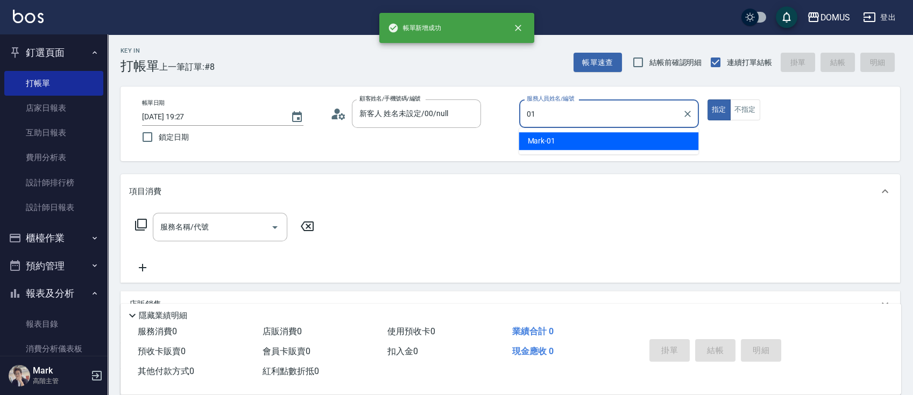
type input "Mark-01"
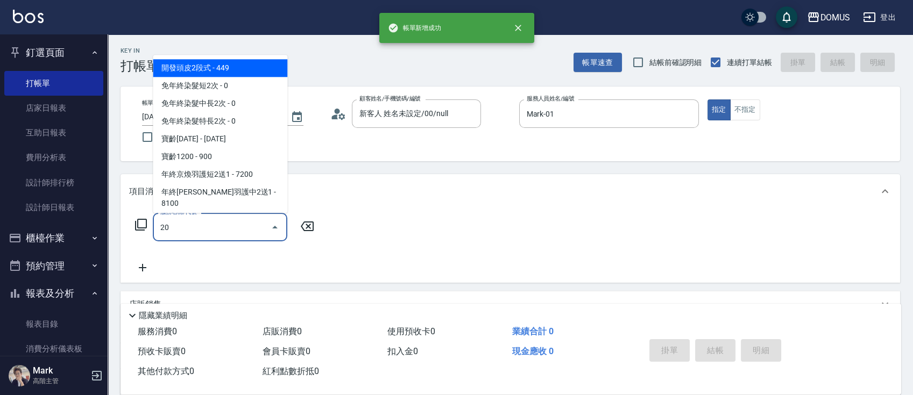
type input "206"
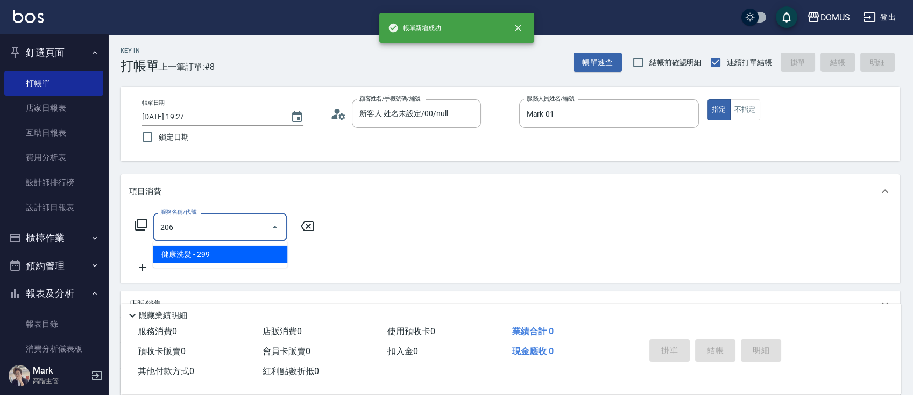
type input "20"
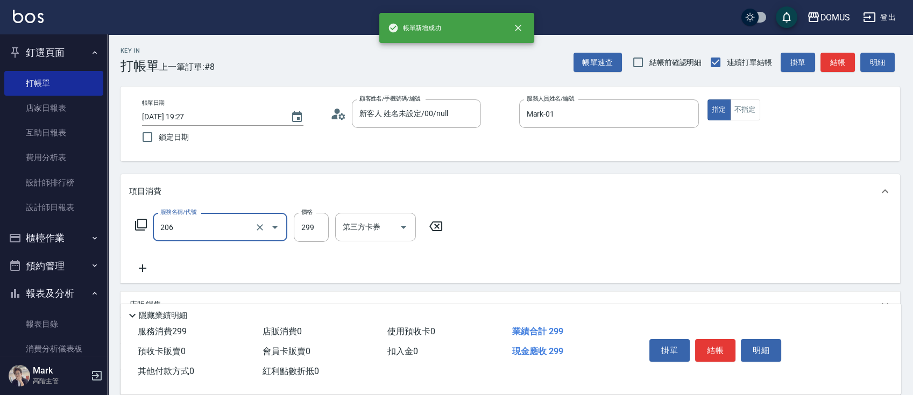
type input "健康洗髮(206)"
type input "0"
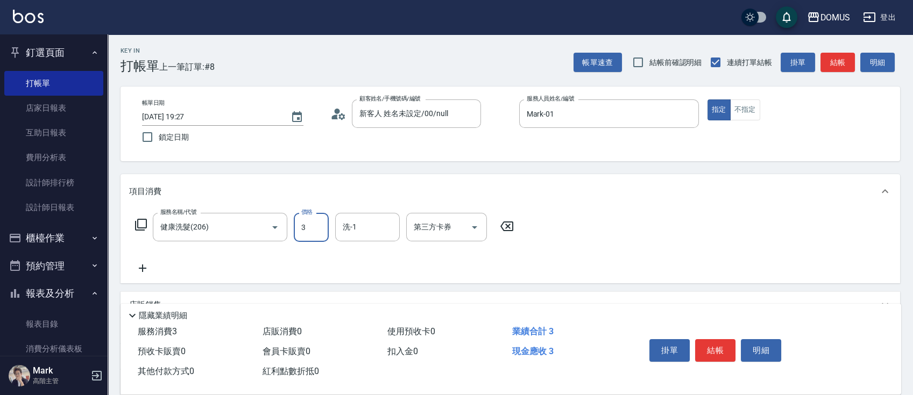
type input "30"
type input "300"
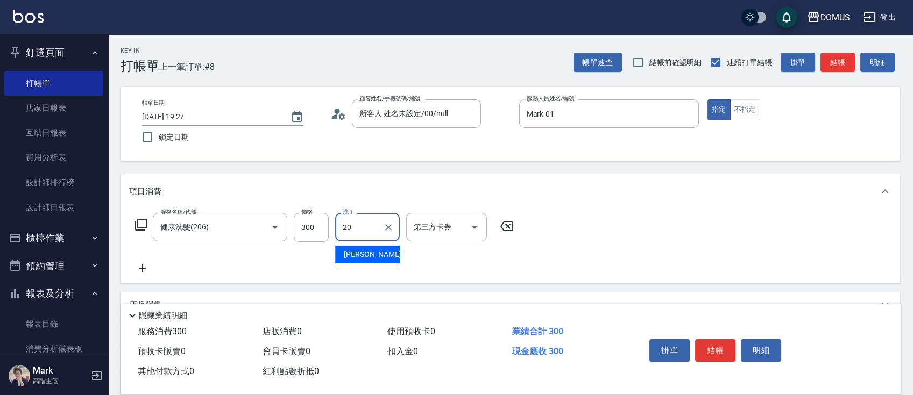
type input "小宸-20"
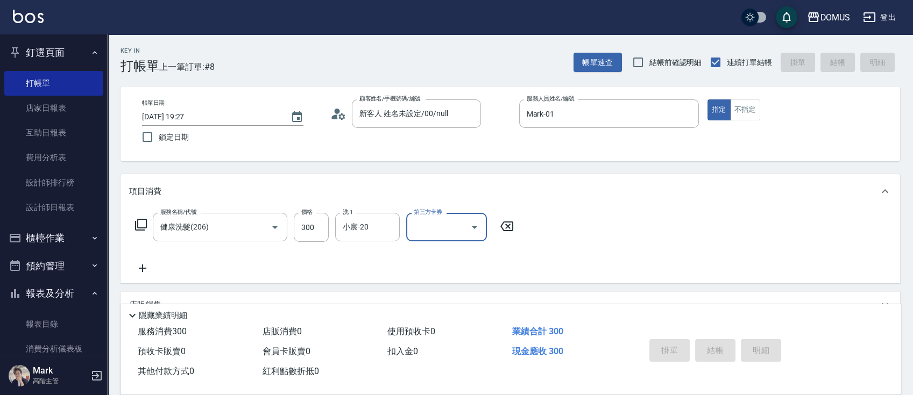
type input "0"
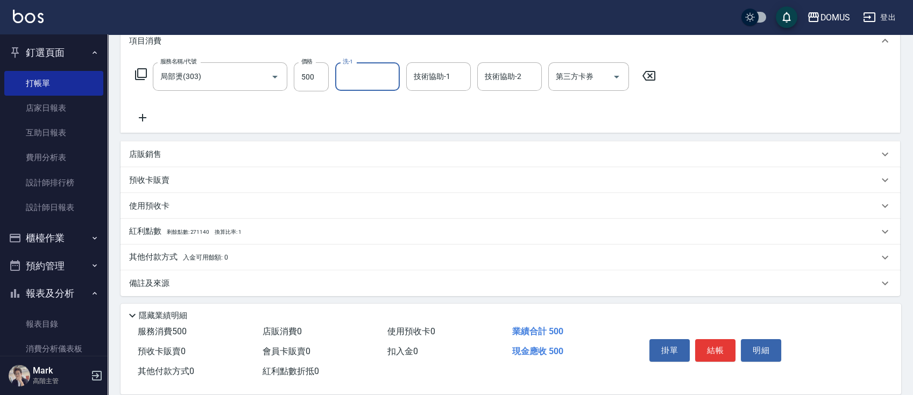
scroll to position [153, 0]
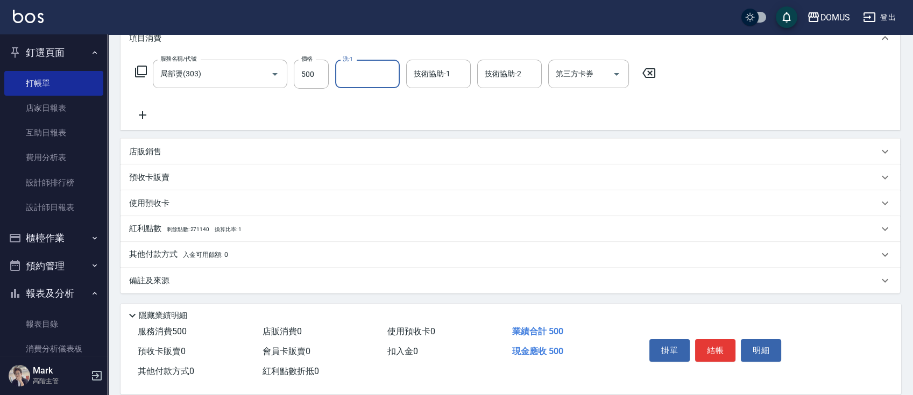
click at [296, 262] on div "其他付款方式 入金可用餘額: 0" at bounding box center [509, 255] width 779 height 26
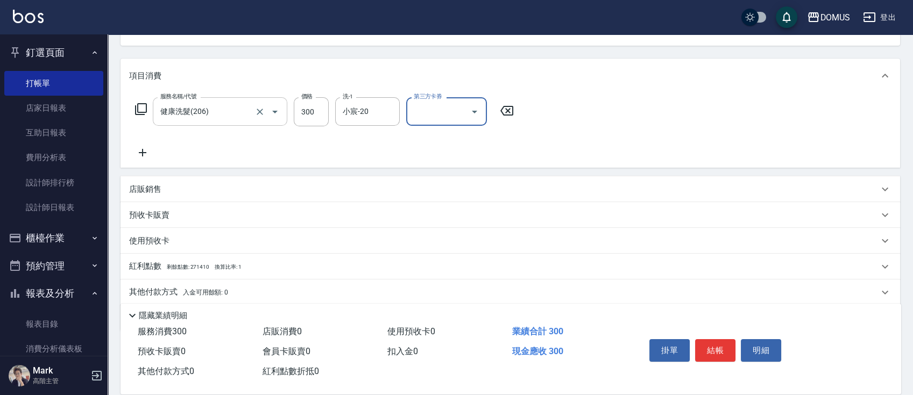
scroll to position [143, 0]
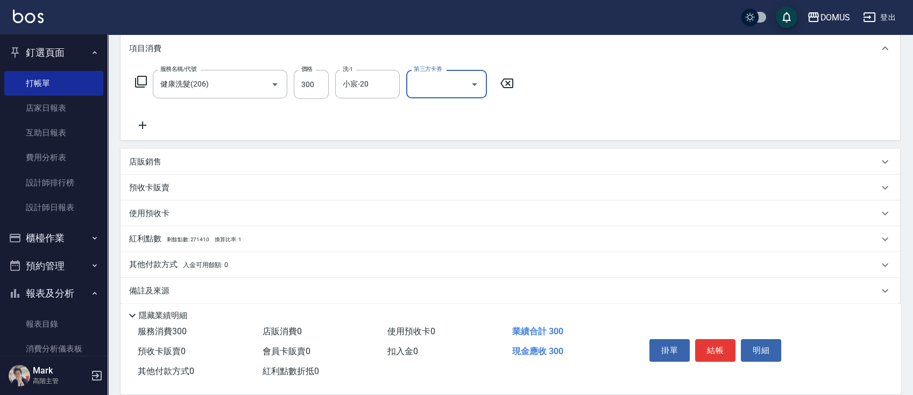
click at [194, 160] on div "店販銷售" at bounding box center [503, 162] width 749 height 11
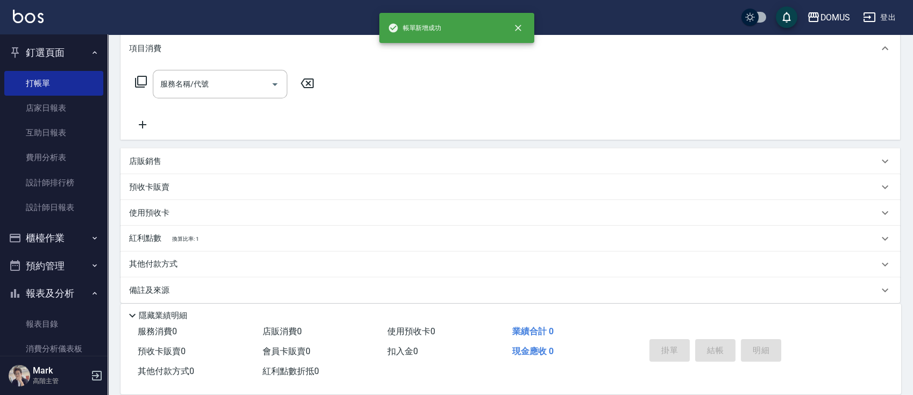
scroll to position [0, 0]
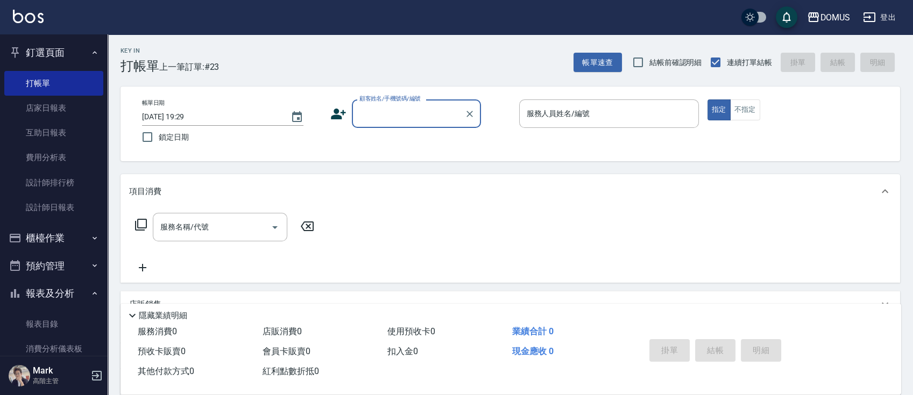
click at [52, 230] on button "櫃檯作業" at bounding box center [53, 238] width 99 height 28
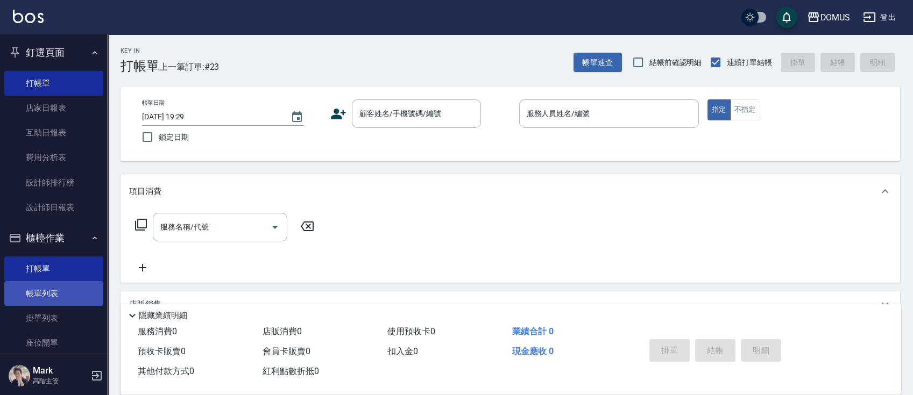
click at [48, 289] on link "帳單列表" at bounding box center [53, 293] width 99 height 25
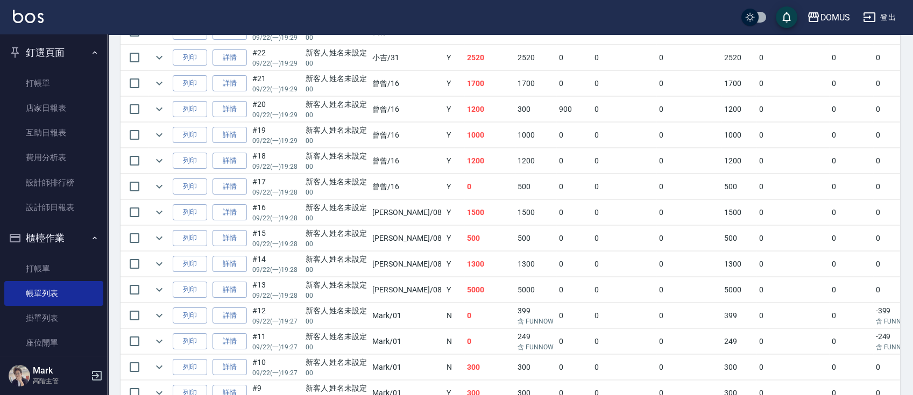
scroll to position [285, 0]
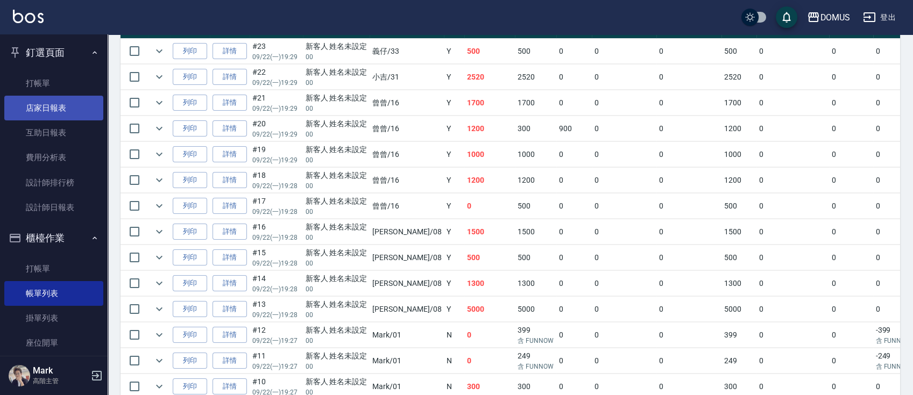
click at [56, 110] on link "店家日報表" at bounding box center [53, 108] width 99 height 25
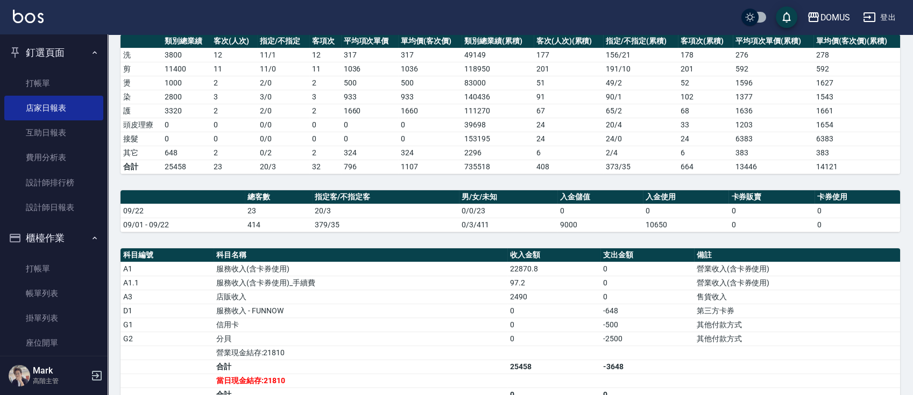
scroll to position [154, 0]
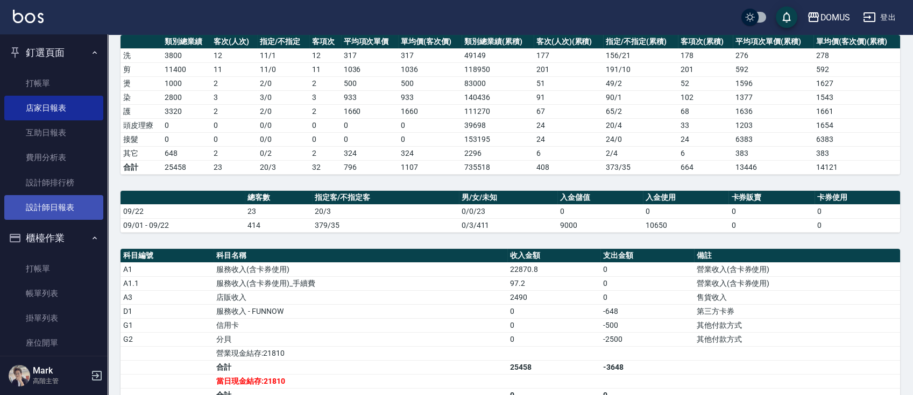
click at [37, 207] on link "設計師日報表" at bounding box center [53, 207] width 99 height 25
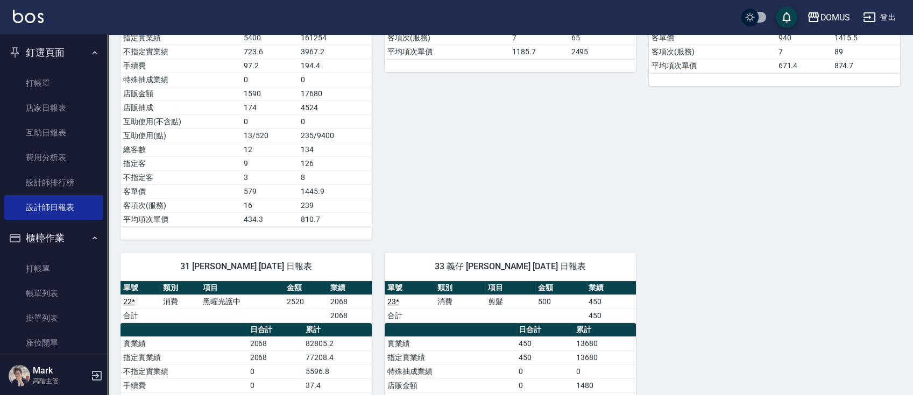
scroll to position [430, 0]
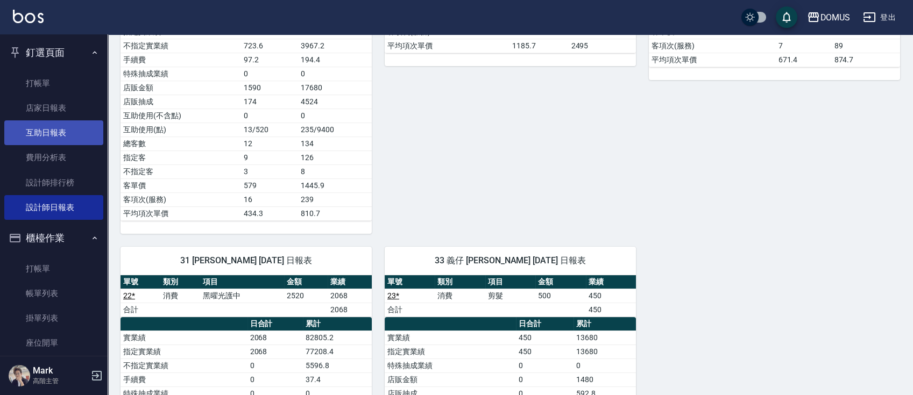
click at [55, 121] on link "互助日報表" at bounding box center [53, 132] width 99 height 25
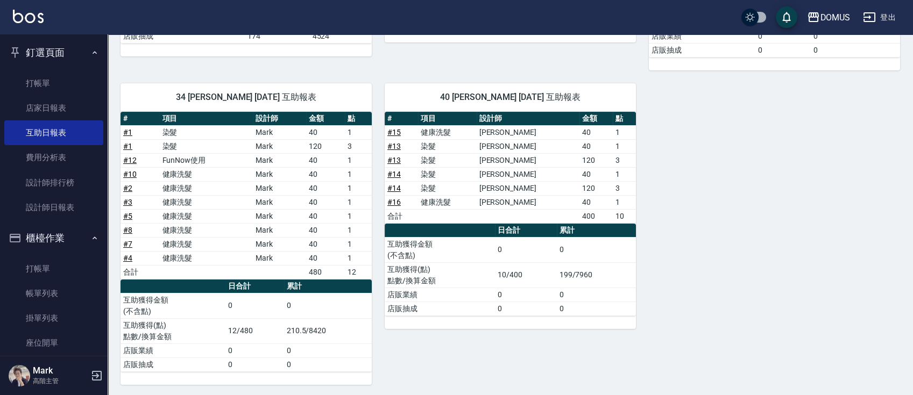
scroll to position [293, 0]
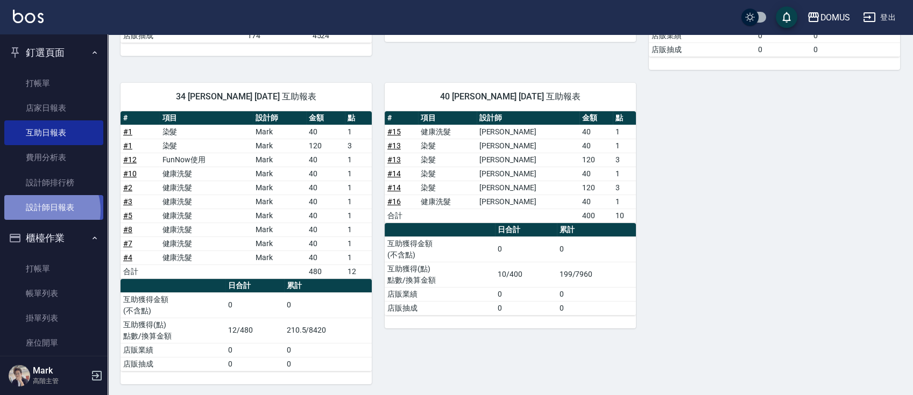
click at [44, 211] on link "設計師日報表" at bounding box center [53, 207] width 99 height 25
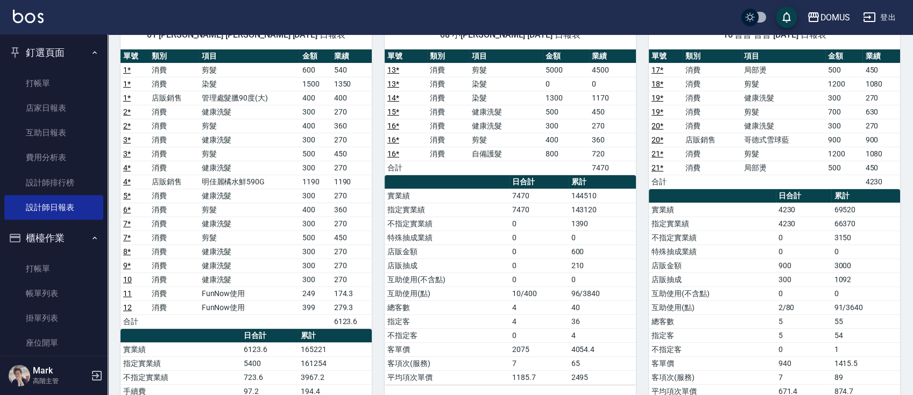
scroll to position [96, 0]
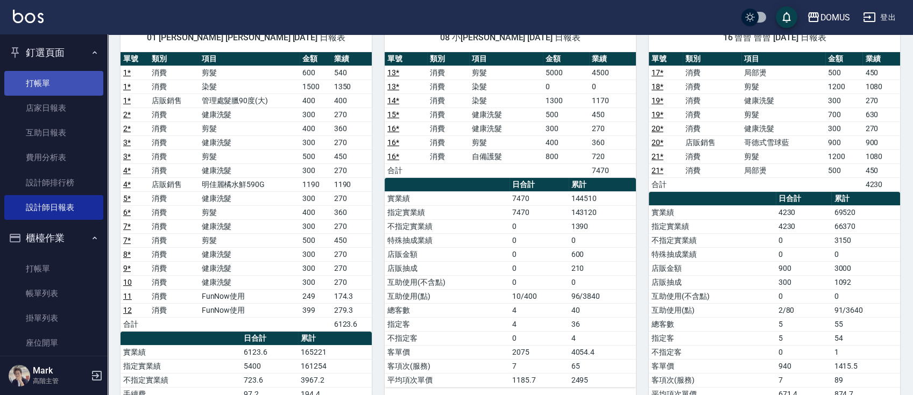
click at [61, 74] on link "打帳單" at bounding box center [53, 83] width 99 height 25
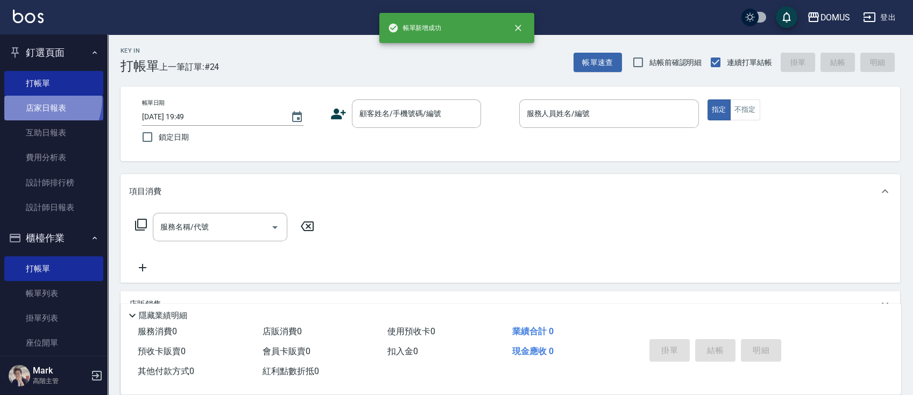
click at [39, 100] on link "店家日報表" at bounding box center [53, 108] width 99 height 25
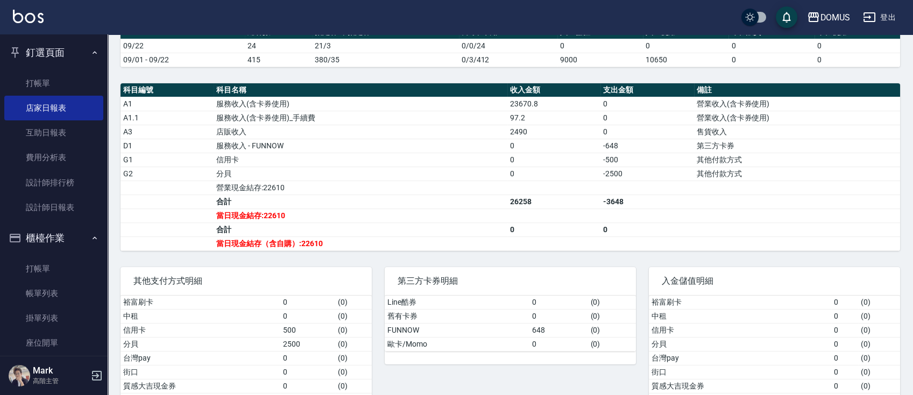
scroll to position [297, 0]
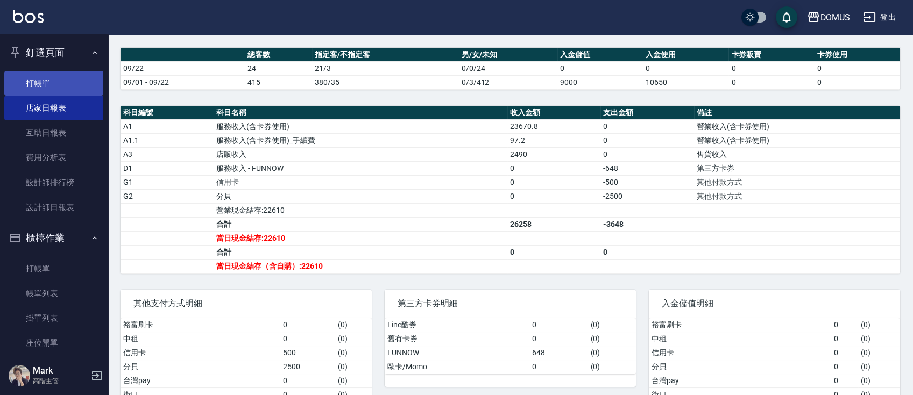
click at [32, 78] on link "打帳單" at bounding box center [53, 83] width 99 height 25
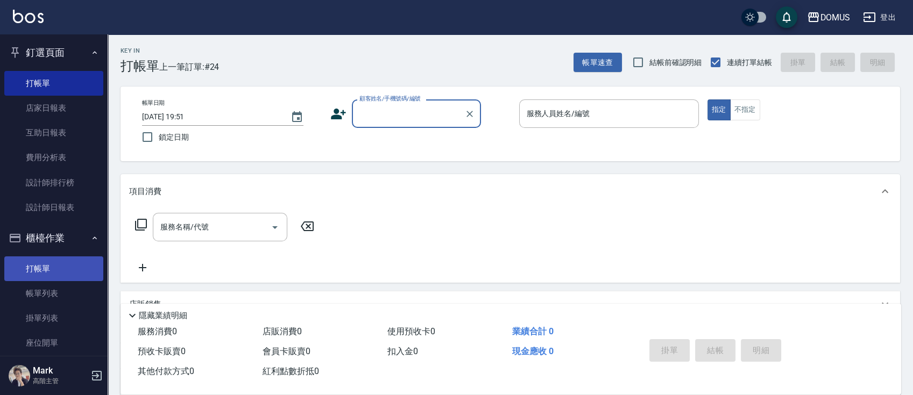
drag, startPoint x: 63, startPoint y: 300, endPoint x: 90, endPoint y: 256, distance: 51.7
click at [63, 300] on link "帳單列表" at bounding box center [53, 293] width 99 height 25
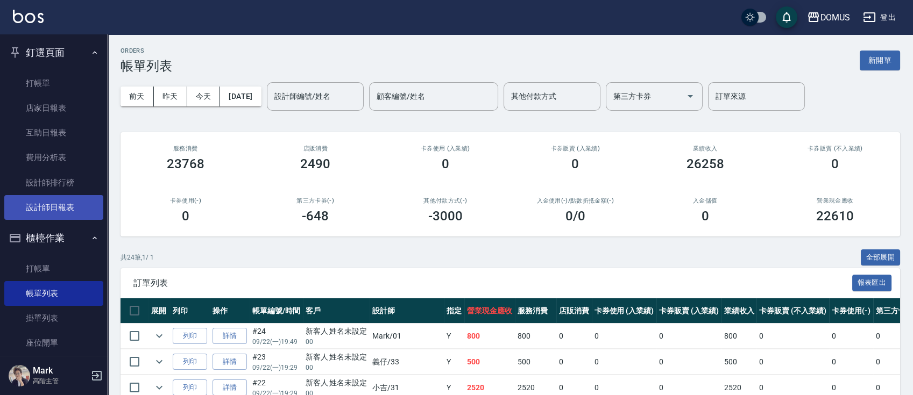
click at [68, 213] on link "設計師日報表" at bounding box center [53, 207] width 99 height 25
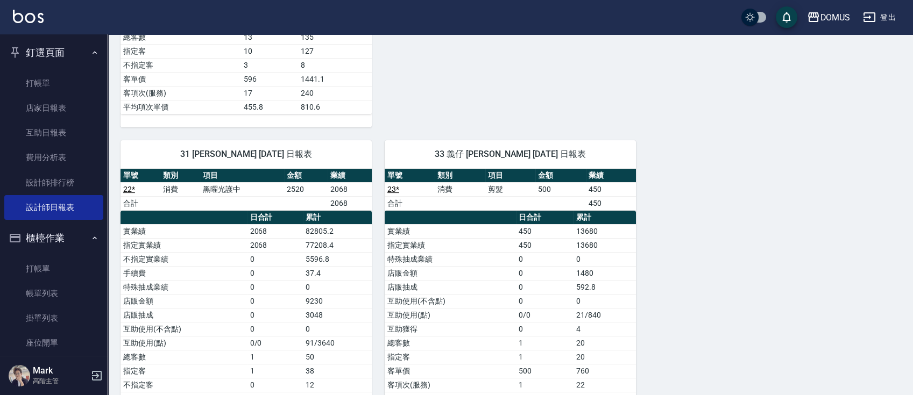
scroll to position [573, 0]
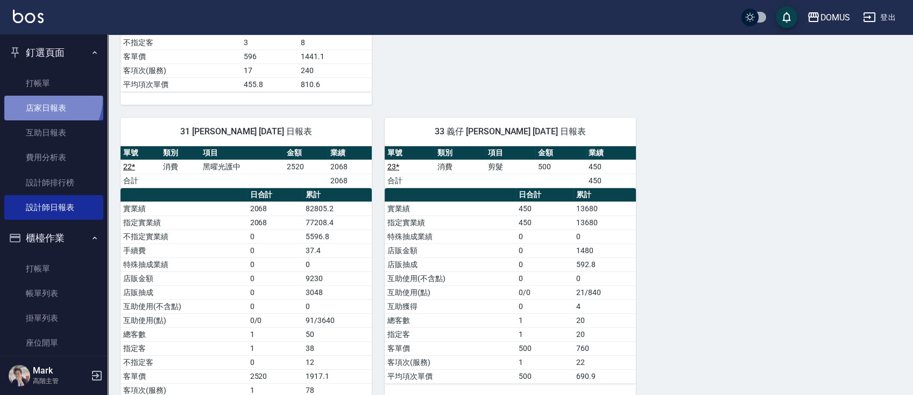
click at [45, 99] on link "店家日報表" at bounding box center [53, 108] width 99 height 25
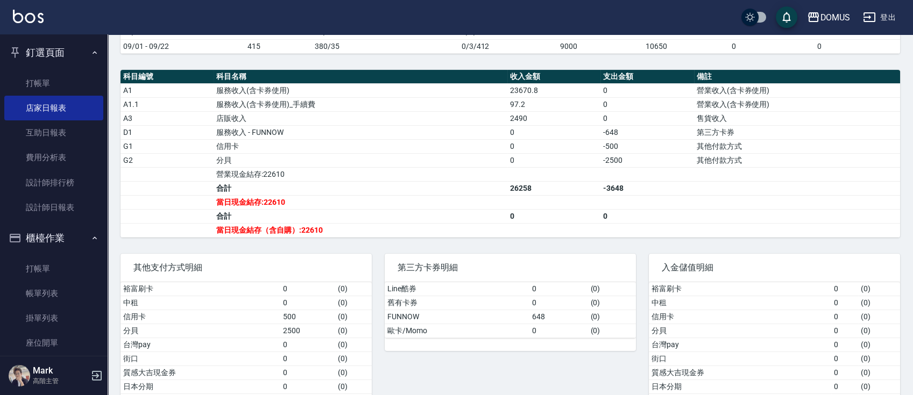
scroll to position [225, 0]
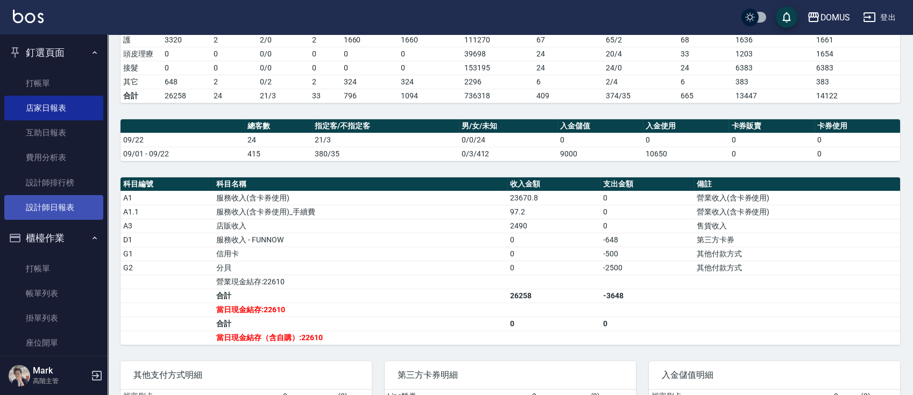
click at [54, 208] on link "設計師日報表" at bounding box center [53, 207] width 99 height 25
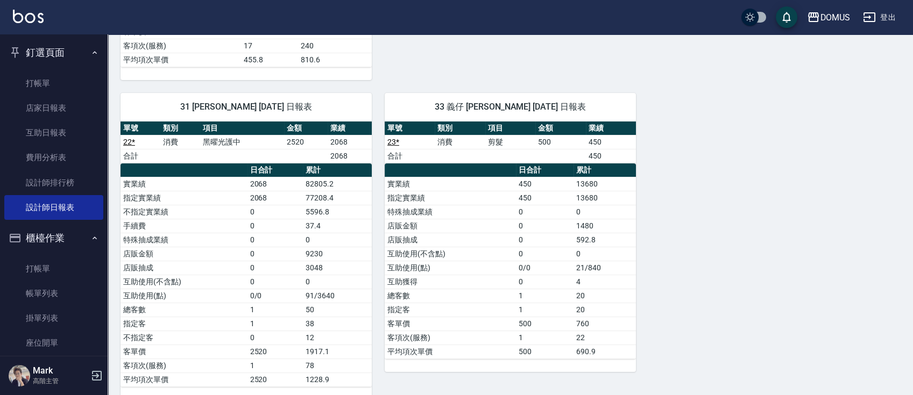
scroll to position [612, 0]
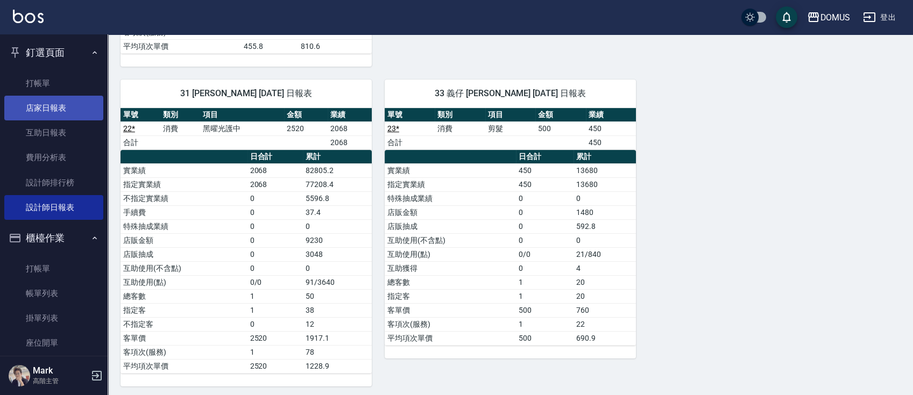
click at [53, 112] on link "店家日報表" at bounding box center [53, 108] width 99 height 25
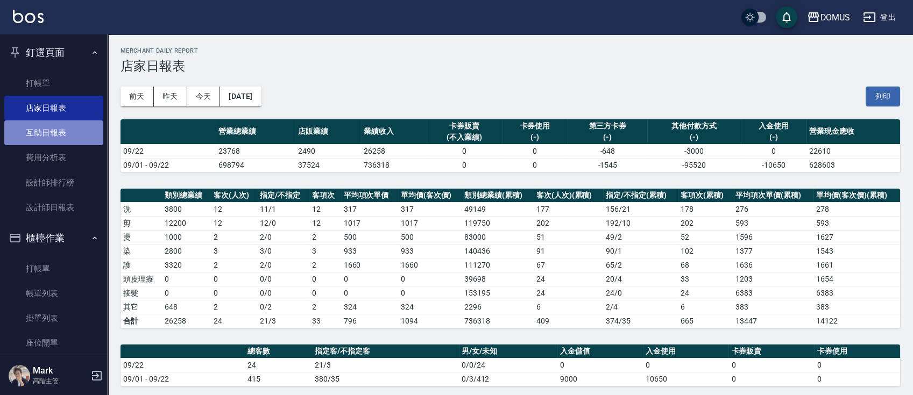
click at [64, 134] on link "互助日報表" at bounding box center [53, 132] width 99 height 25
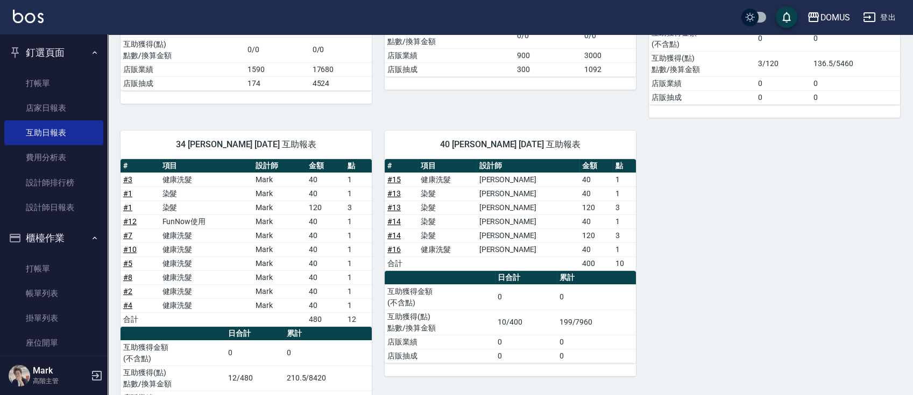
scroll to position [287, 0]
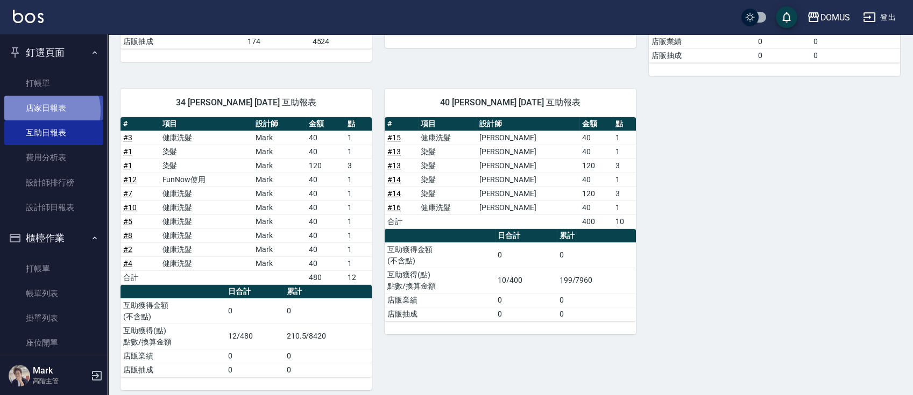
click at [46, 111] on link "店家日報表" at bounding box center [53, 108] width 99 height 25
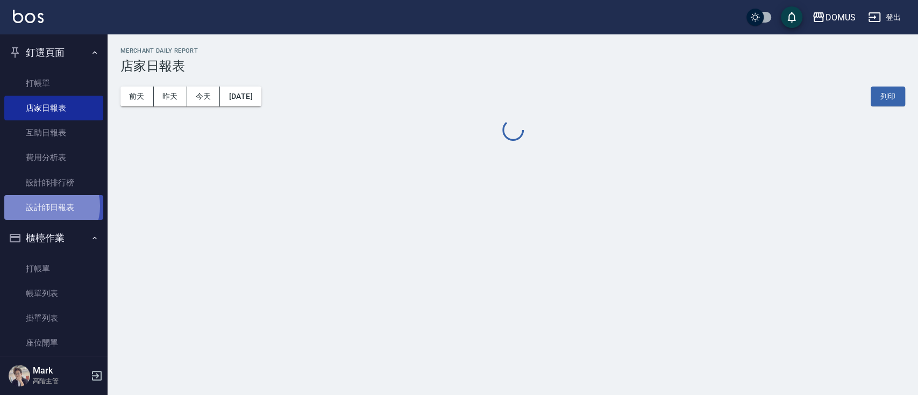
click at [47, 207] on link "設計師日報表" at bounding box center [53, 207] width 99 height 25
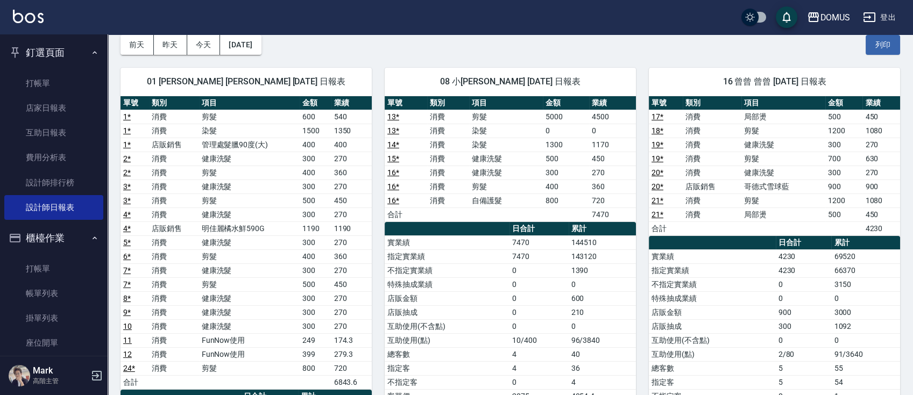
scroll to position [72, 0]
